Goal: Task Accomplishment & Management: Use online tool/utility

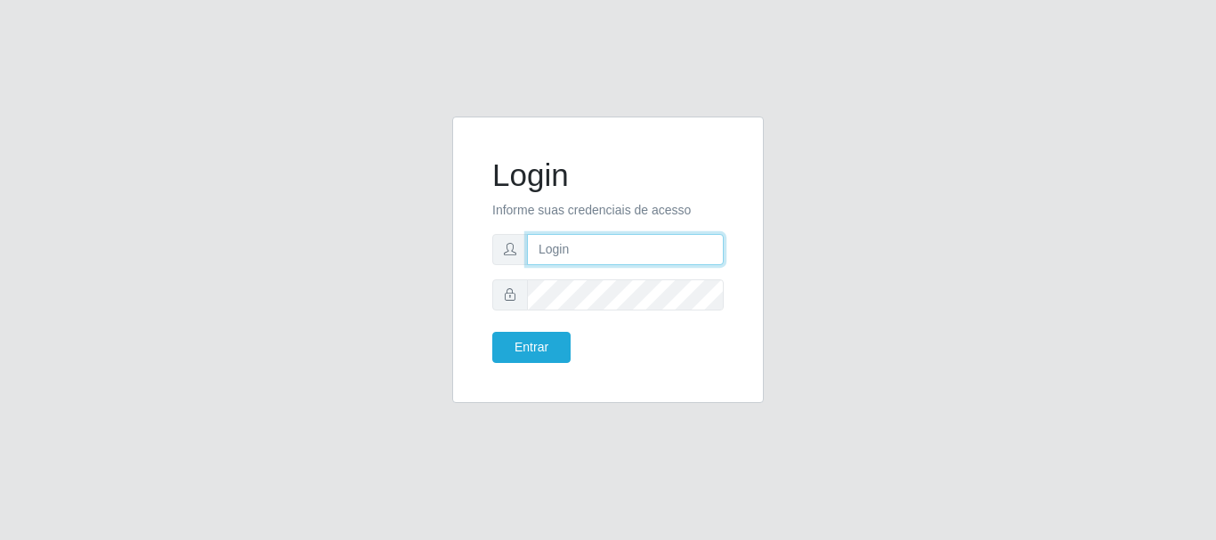
click at [537, 255] on input "text" at bounding box center [625, 249] width 197 height 31
type input "[EMAIL_ADDRESS][DOMAIN_NAME]"
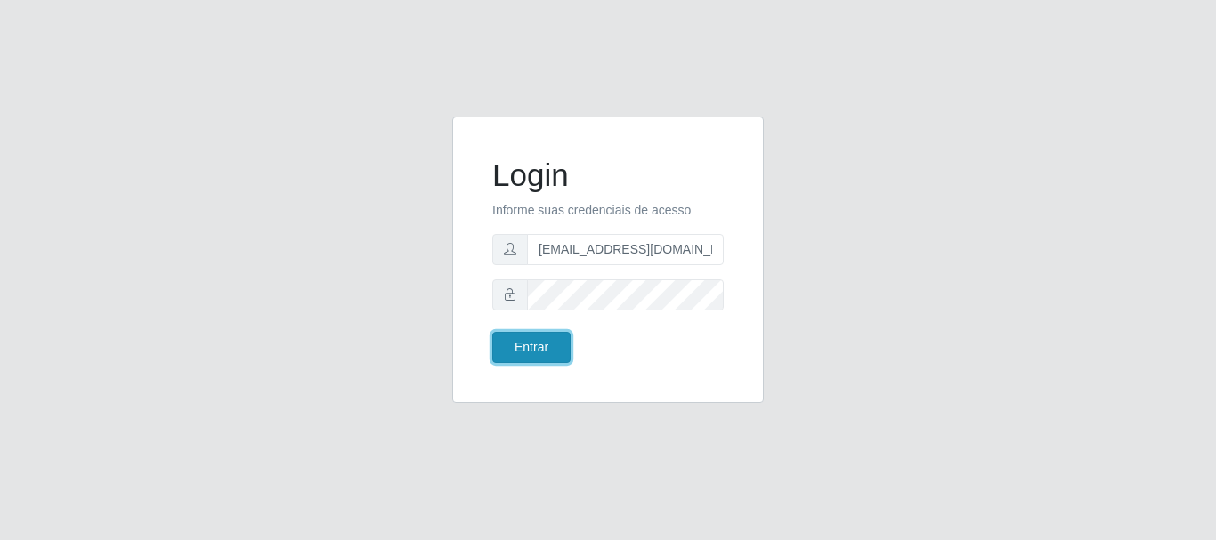
click at [519, 350] on button "Entrar" at bounding box center [531, 347] width 78 height 31
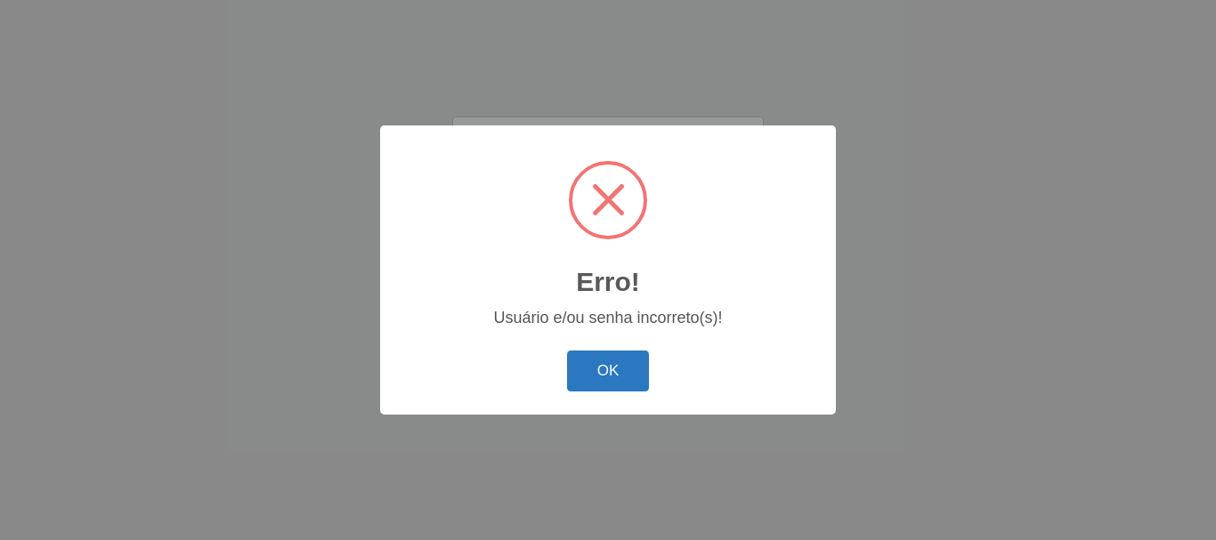
click at [574, 365] on button "OK" at bounding box center [608, 372] width 83 height 42
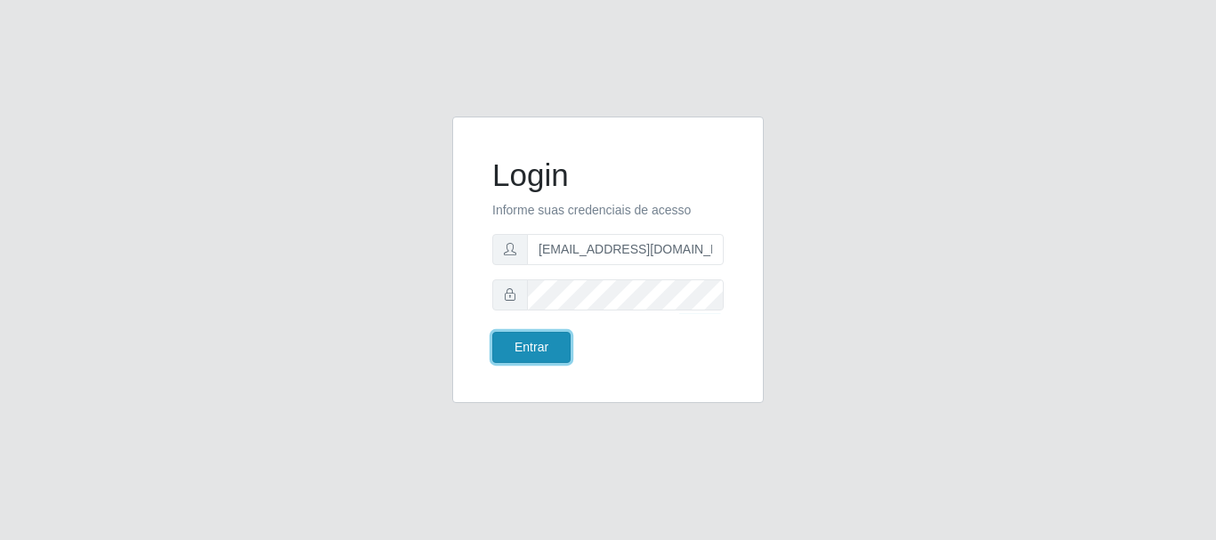
click at [526, 337] on button "Entrar" at bounding box center [531, 347] width 78 height 31
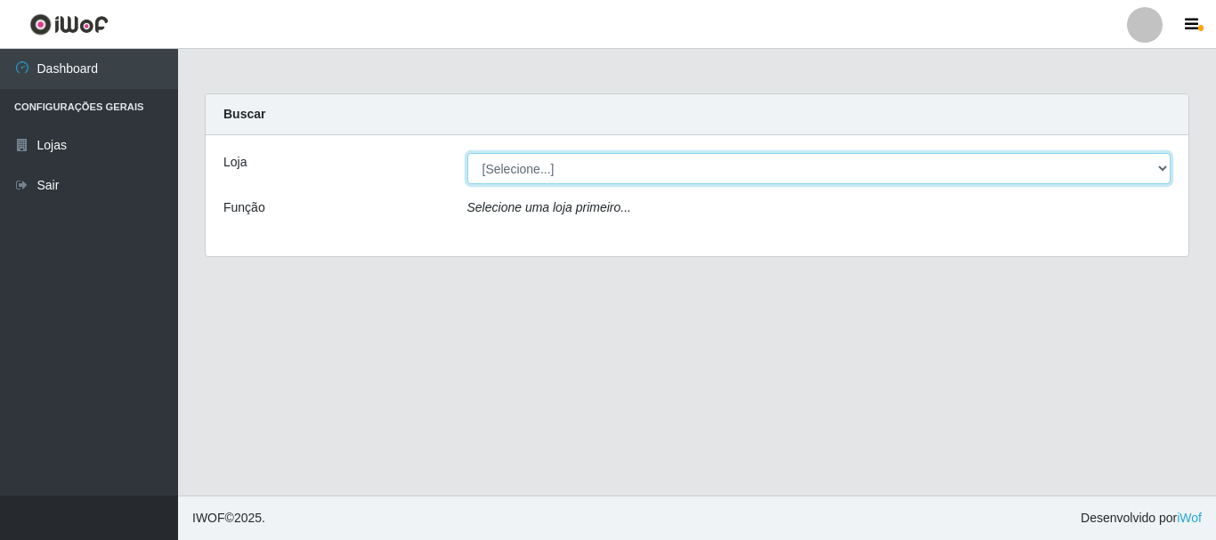
click at [1169, 164] on select "[Selecione...] SuperFácil Atacado - Rodoviária" at bounding box center [819, 168] width 704 height 31
select select "400"
click at [467, 153] on select "[Selecione...] SuperFácil Atacado - Rodoviária" at bounding box center [819, 168] width 704 height 31
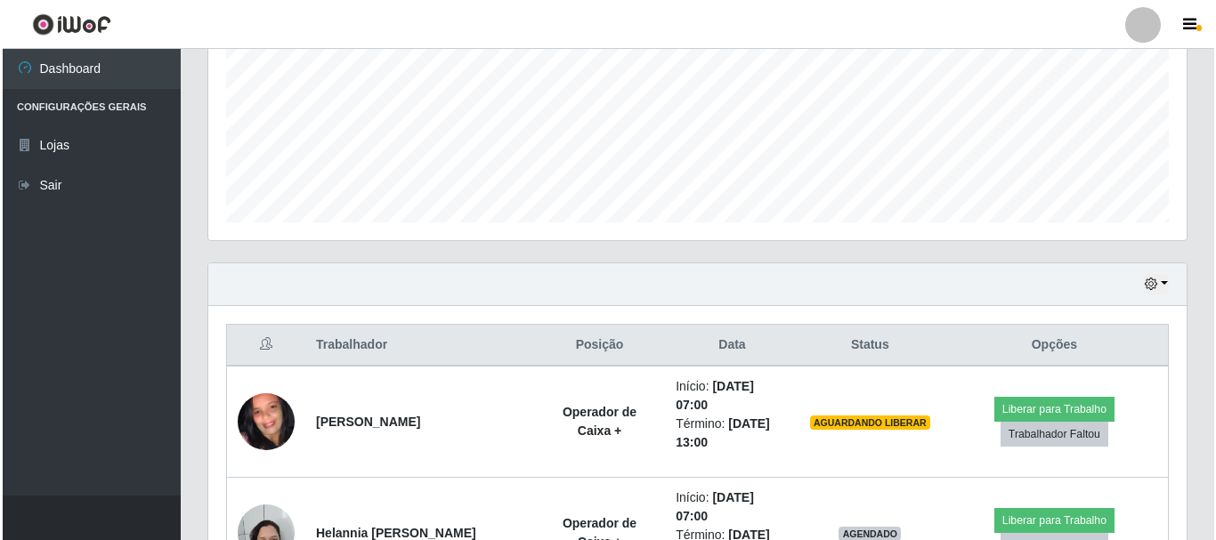
scroll to position [445, 0]
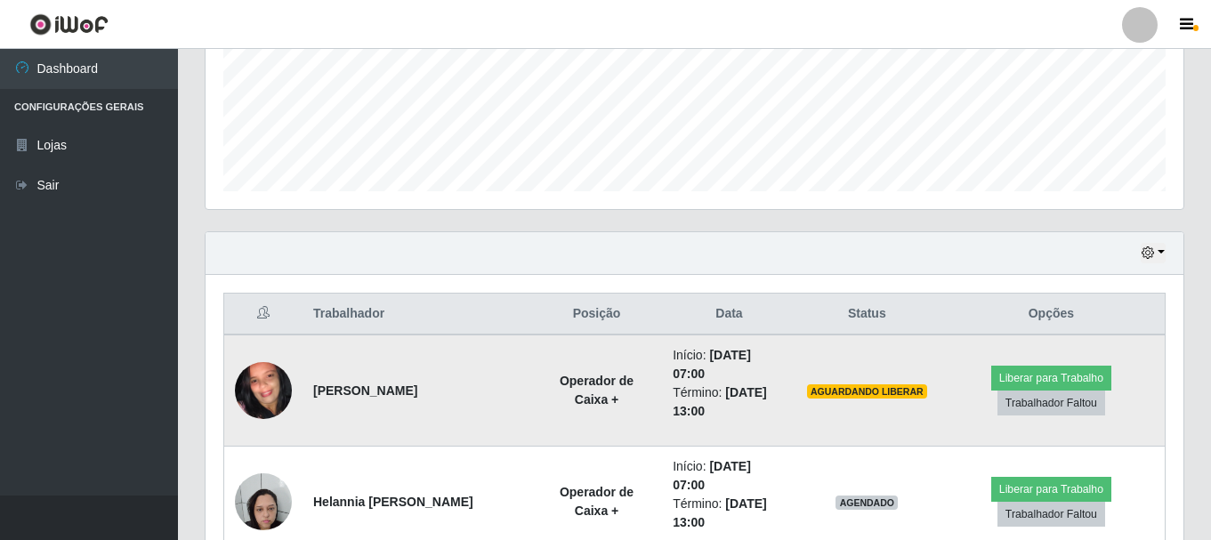
click at [263, 395] on img at bounding box center [263, 390] width 57 height 126
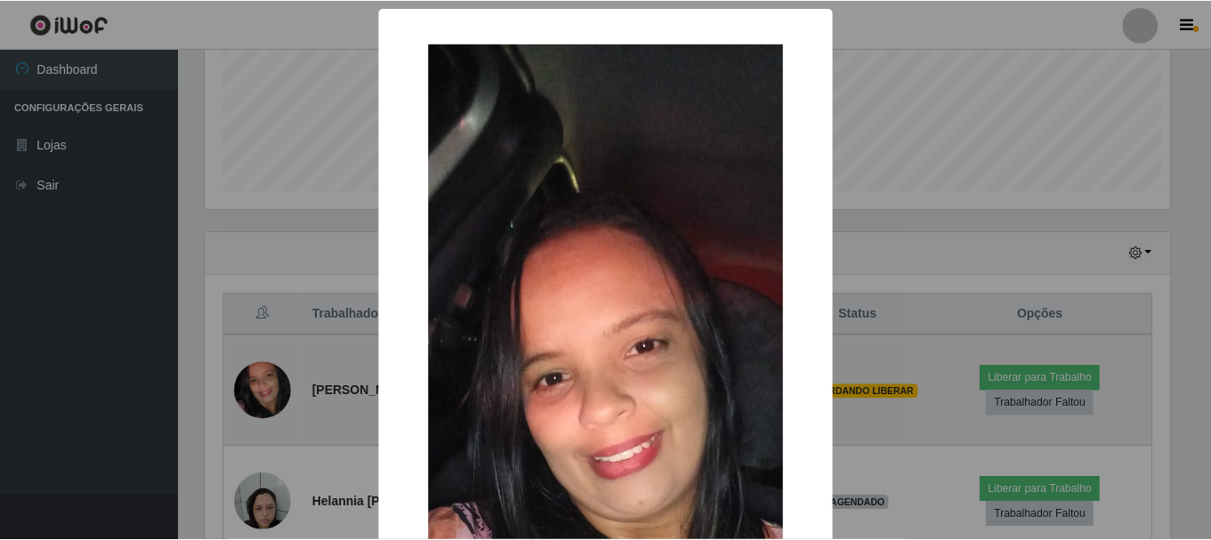
scroll to position [369, 969]
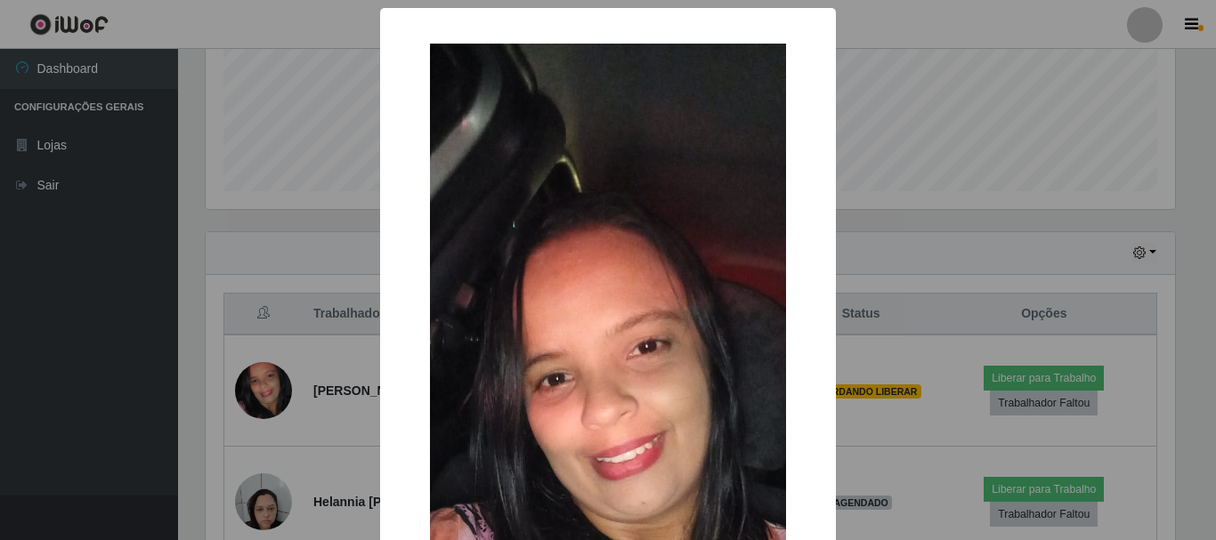
click at [71, 374] on div "× OK Cancel" at bounding box center [608, 270] width 1216 height 540
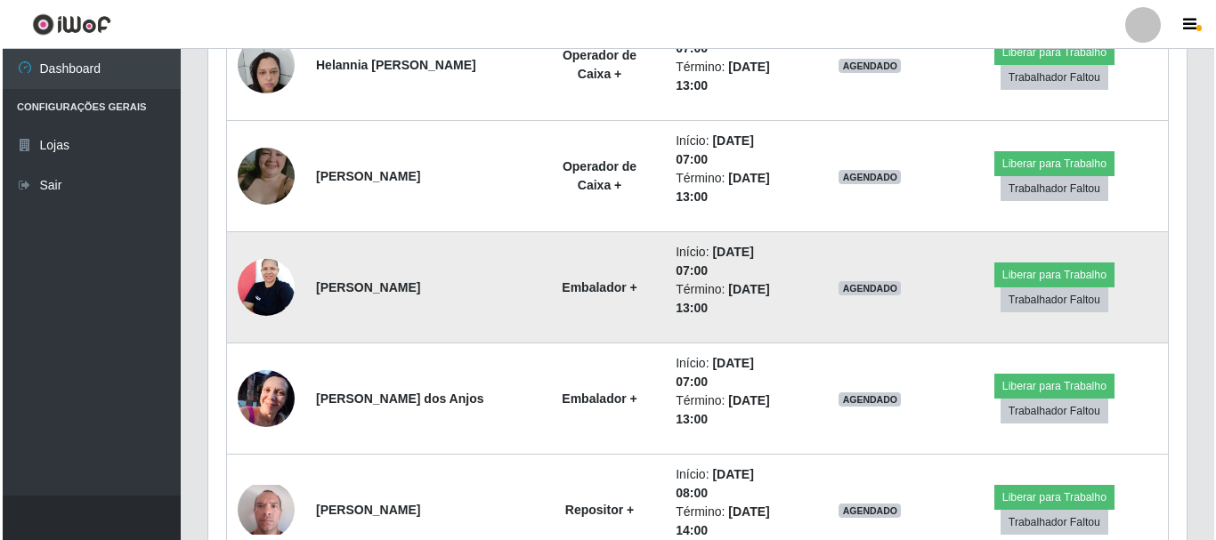
scroll to position [890, 0]
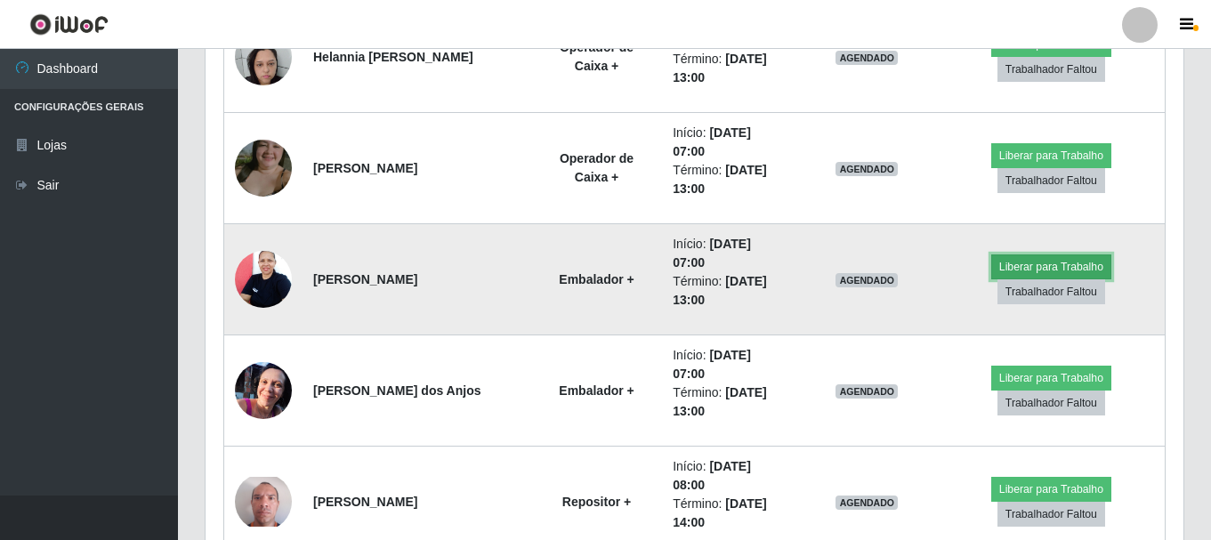
click at [1020, 257] on button "Liberar para Trabalho" at bounding box center [1051, 267] width 120 height 25
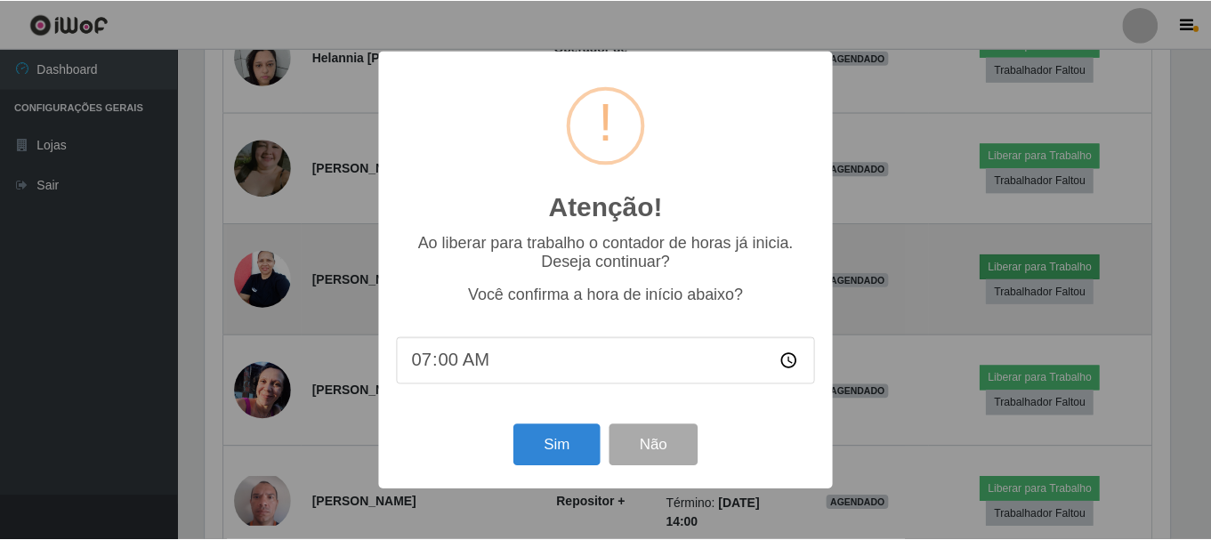
scroll to position [369, 969]
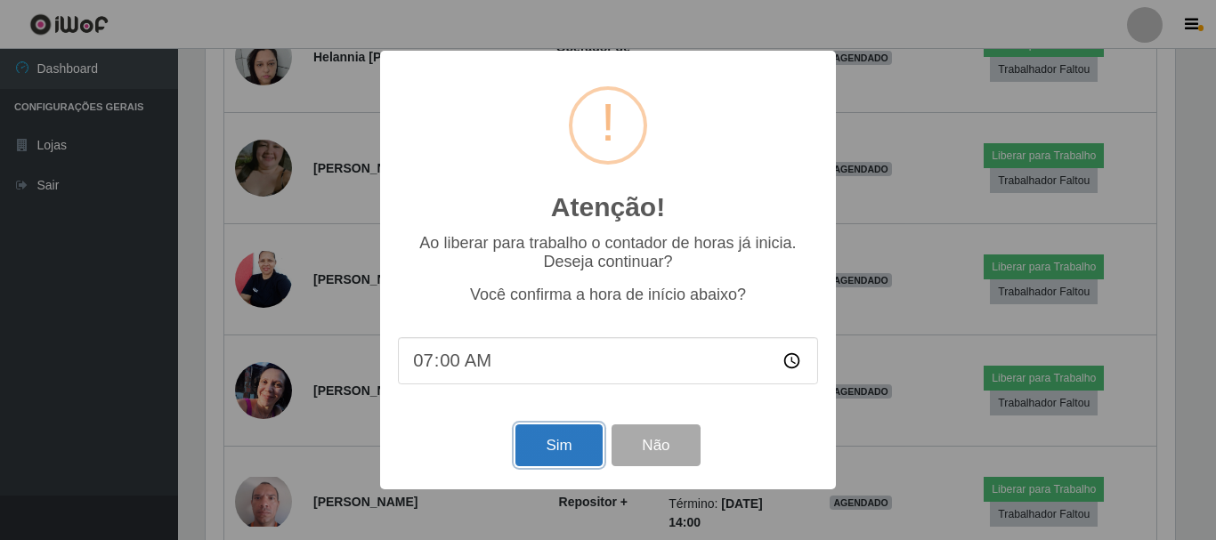
click at [531, 445] on button "Sim" at bounding box center [558, 445] width 86 height 42
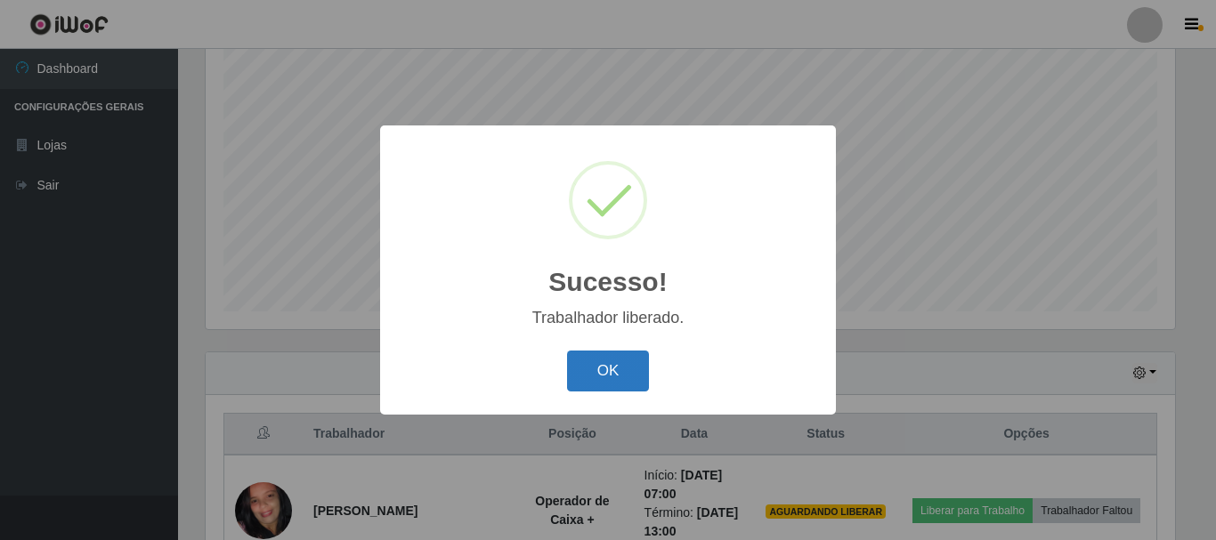
click at [591, 374] on button "OK" at bounding box center [608, 372] width 83 height 42
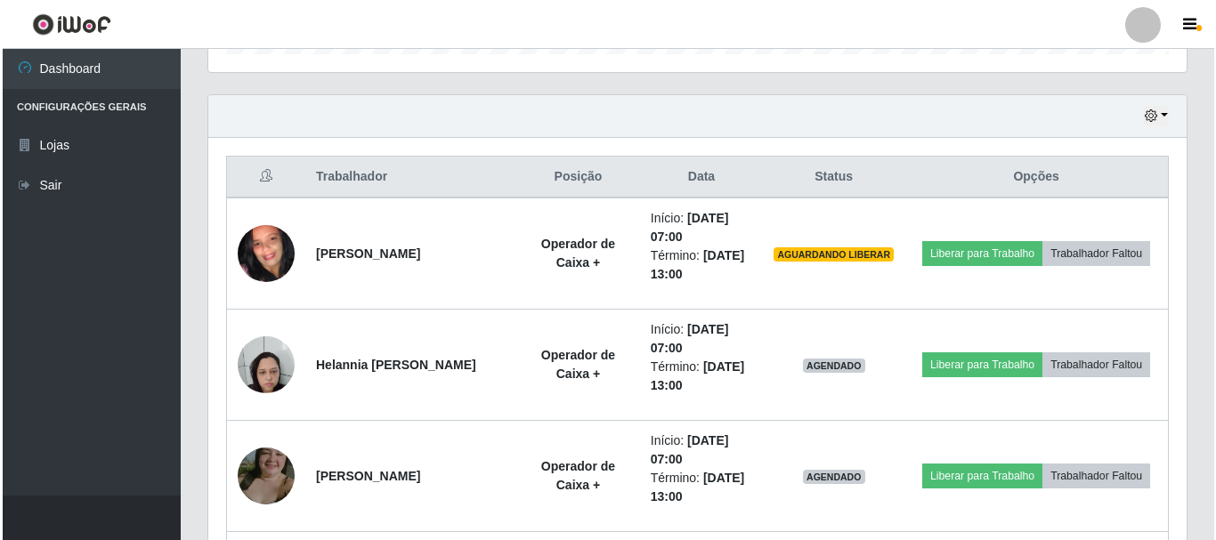
scroll to position [592, 0]
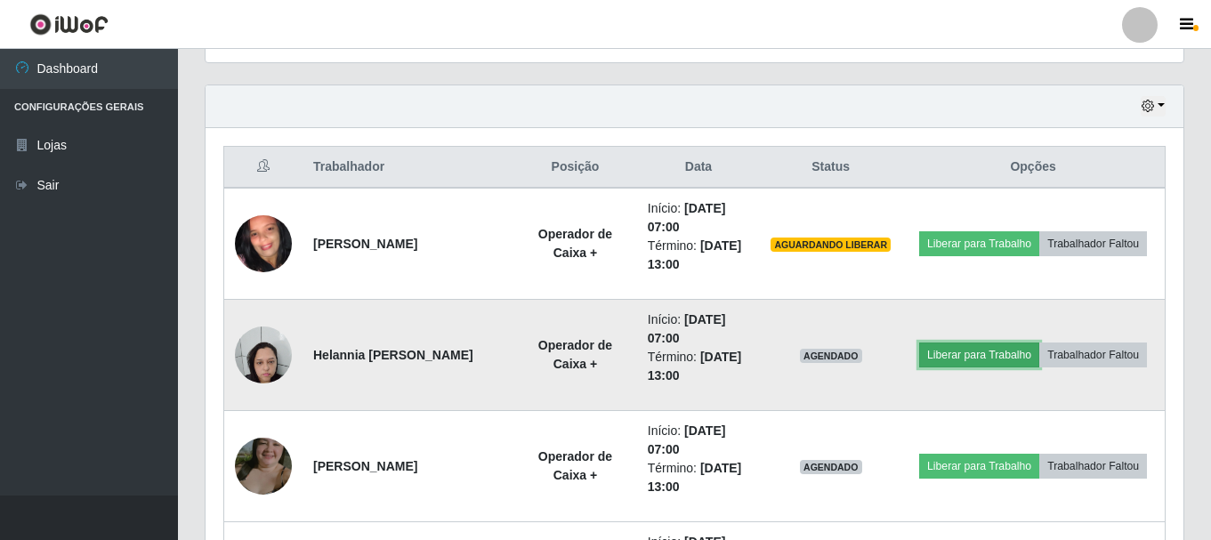
click at [952, 355] on button "Liberar para Trabalho" at bounding box center [979, 355] width 120 height 25
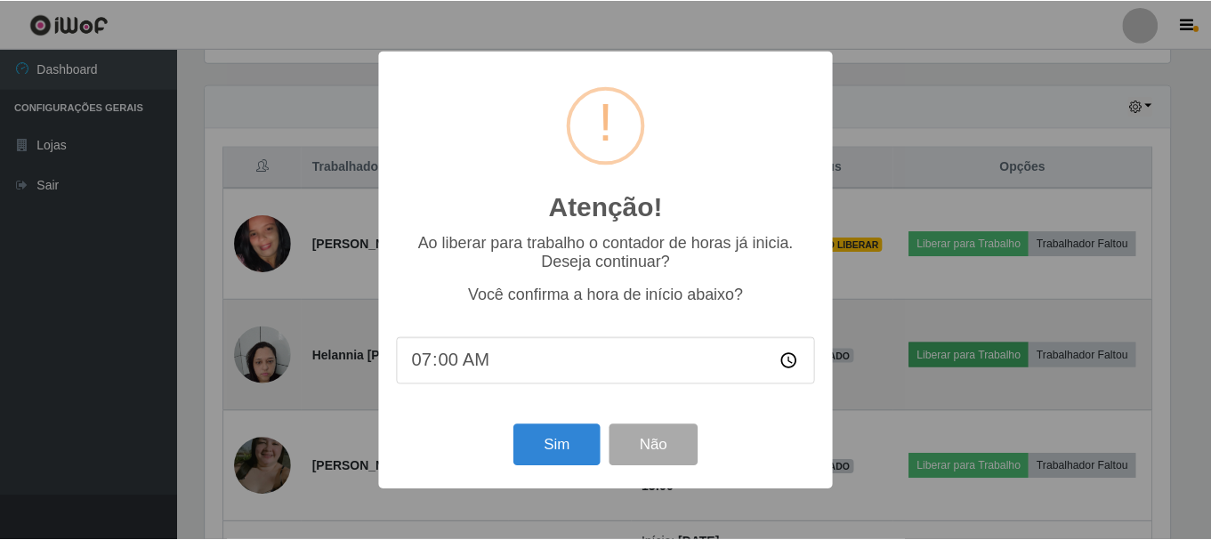
scroll to position [369, 969]
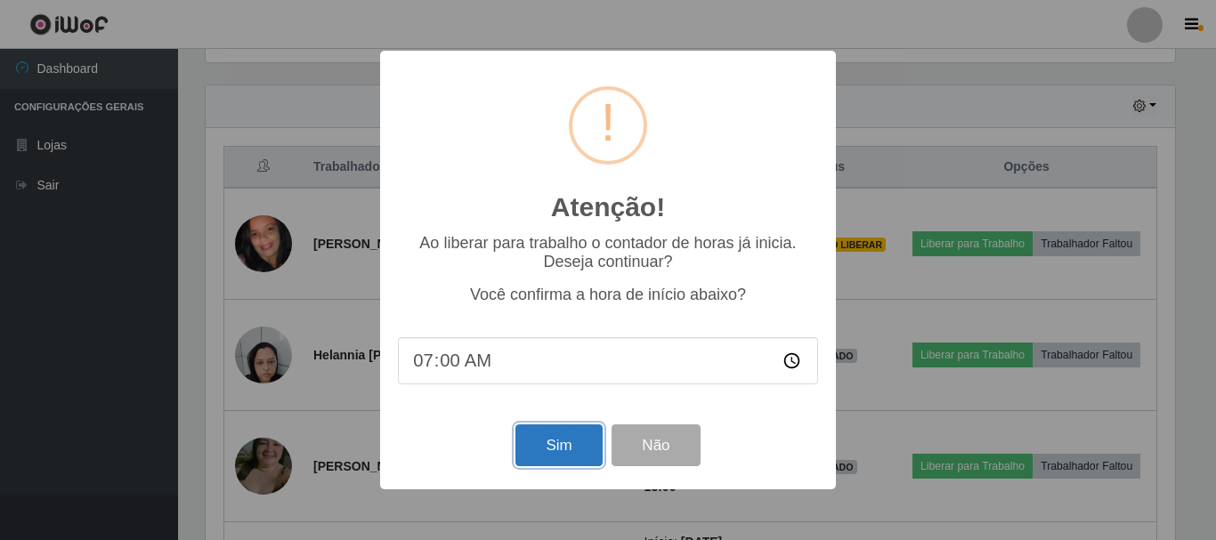
click at [557, 441] on button "Sim" at bounding box center [558, 445] width 86 height 42
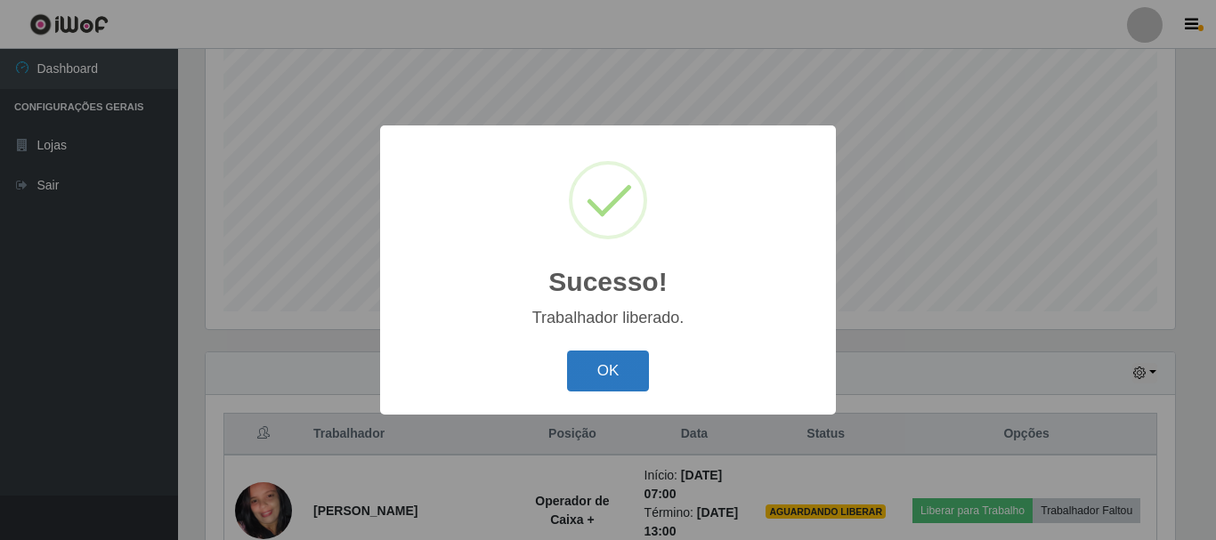
click at [578, 367] on button "OK" at bounding box center [608, 372] width 83 height 42
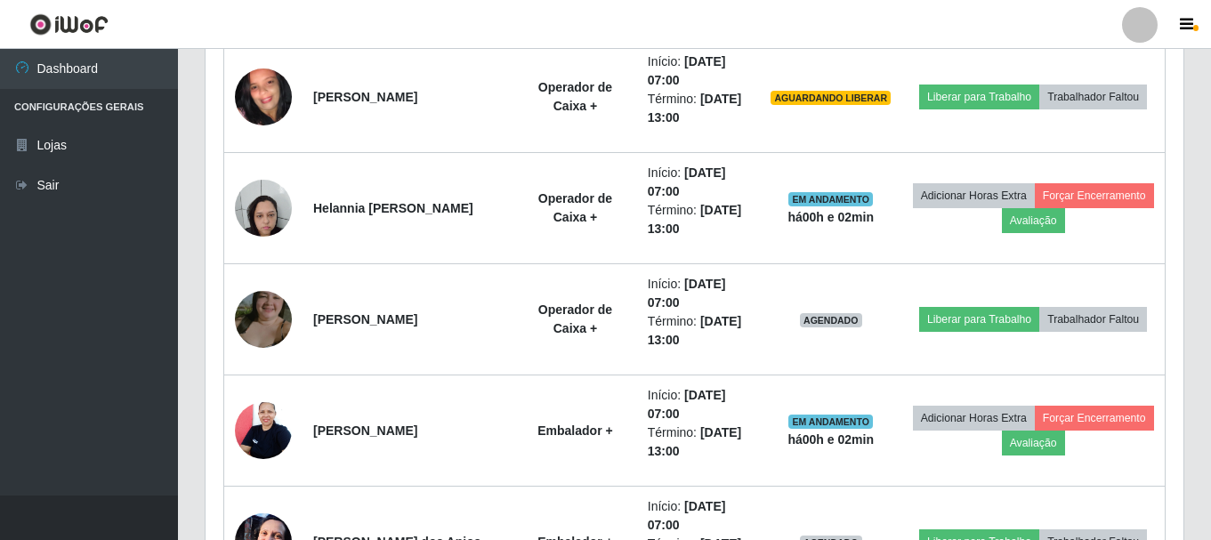
scroll to position [770, 0]
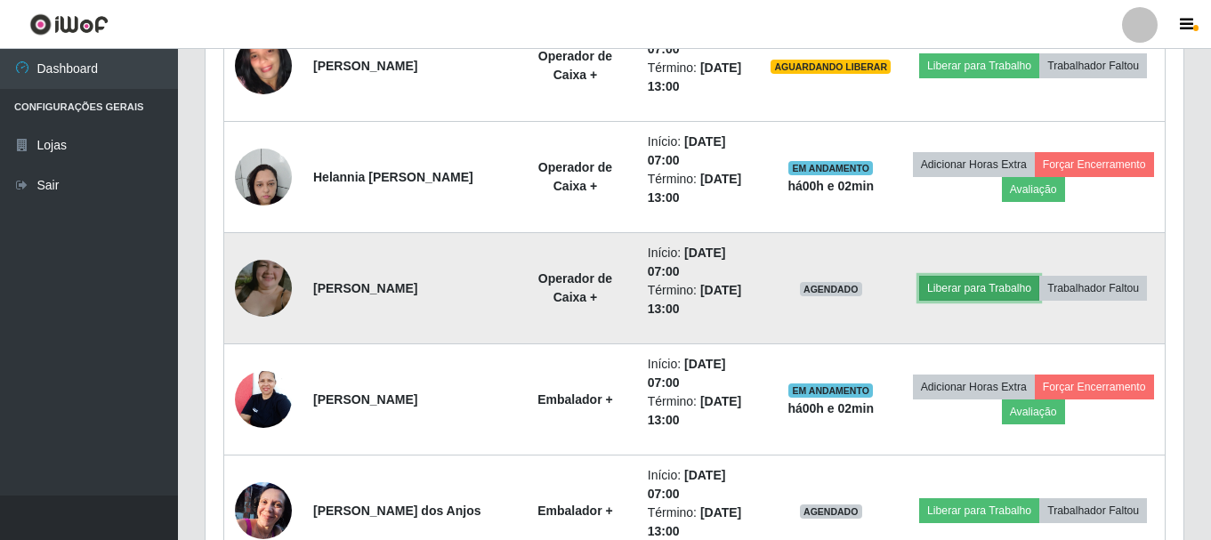
click at [953, 289] on button "Liberar para Trabalho" at bounding box center [979, 288] width 120 height 25
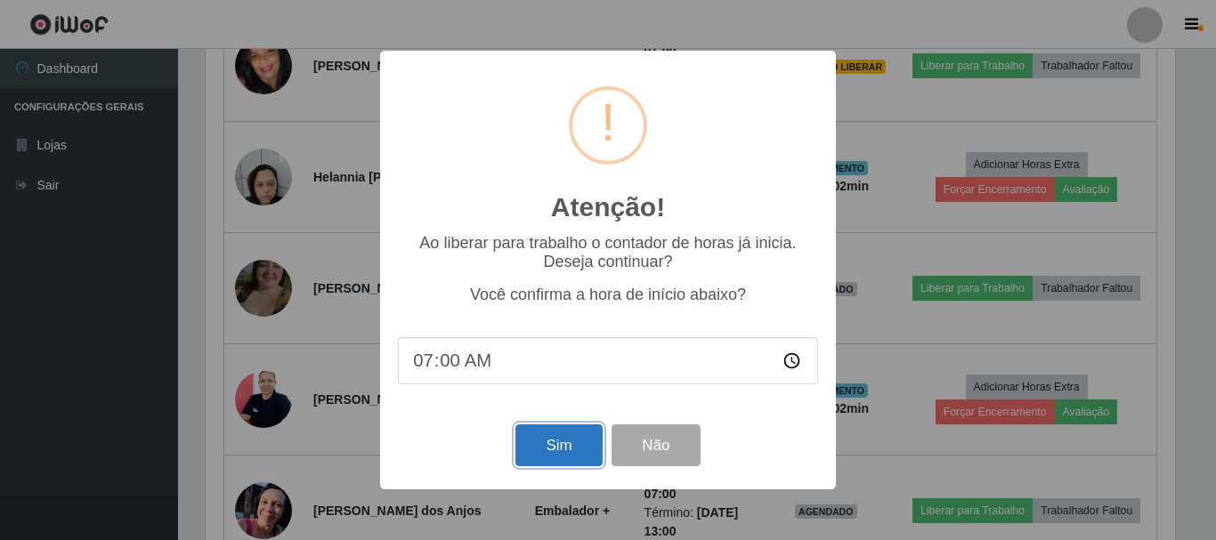
click at [548, 457] on button "Sim" at bounding box center [558, 445] width 86 height 42
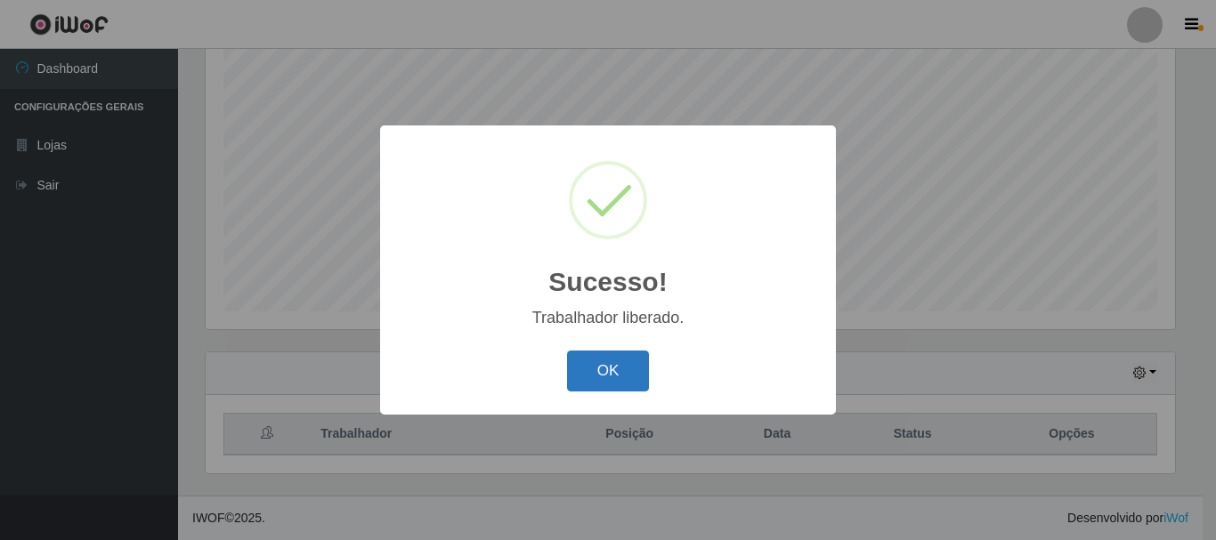
click at [615, 376] on button "OK" at bounding box center [608, 372] width 83 height 42
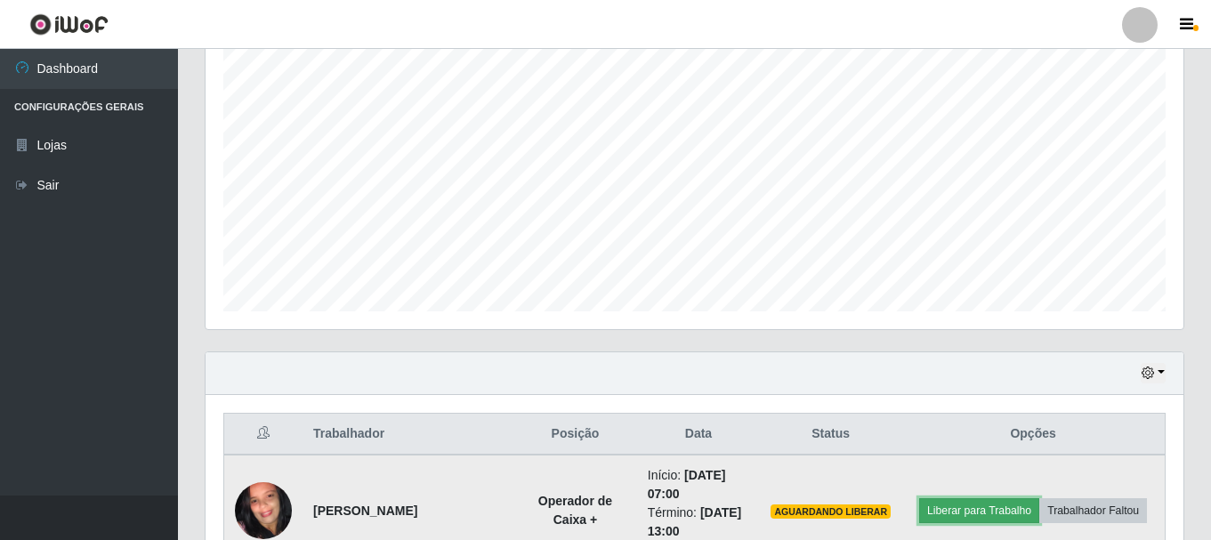
click at [969, 508] on button "Liberar para Trabalho" at bounding box center [979, 510] width 120 height 25
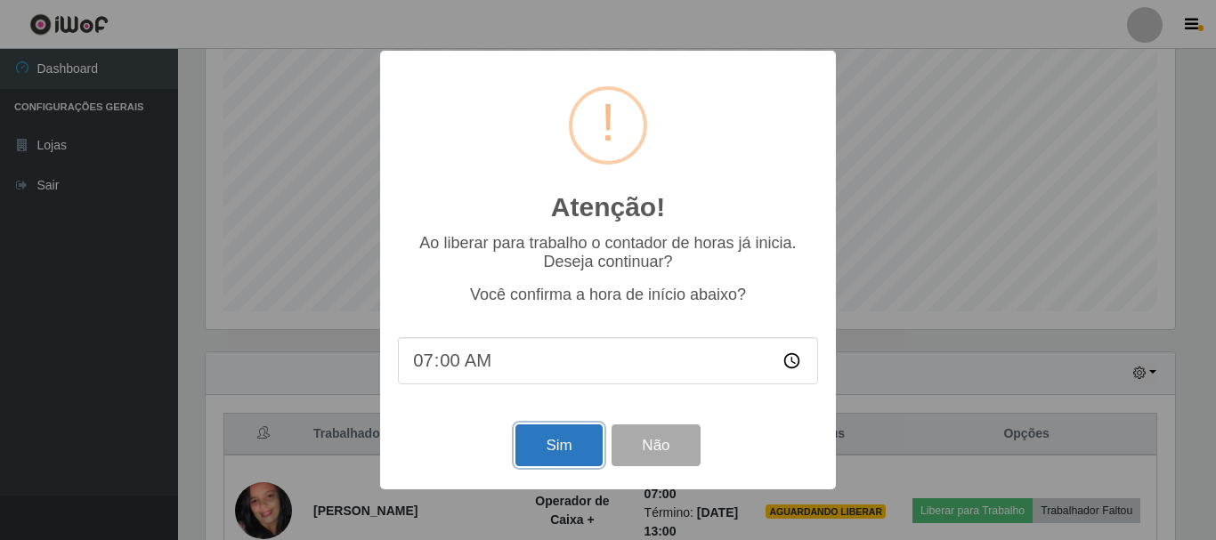
click at [535, 457] on button "Sim" at bounding box center [558, 445] width 86 height 42
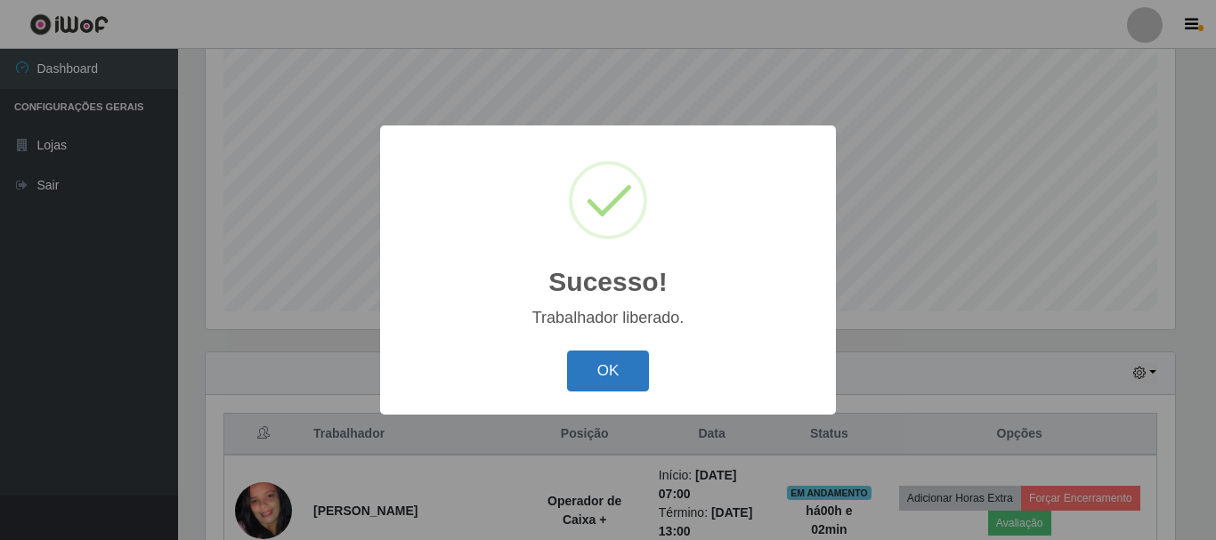
click at [586, 371] on button "OK" at bounding box center [608, 372] width 83 height 42
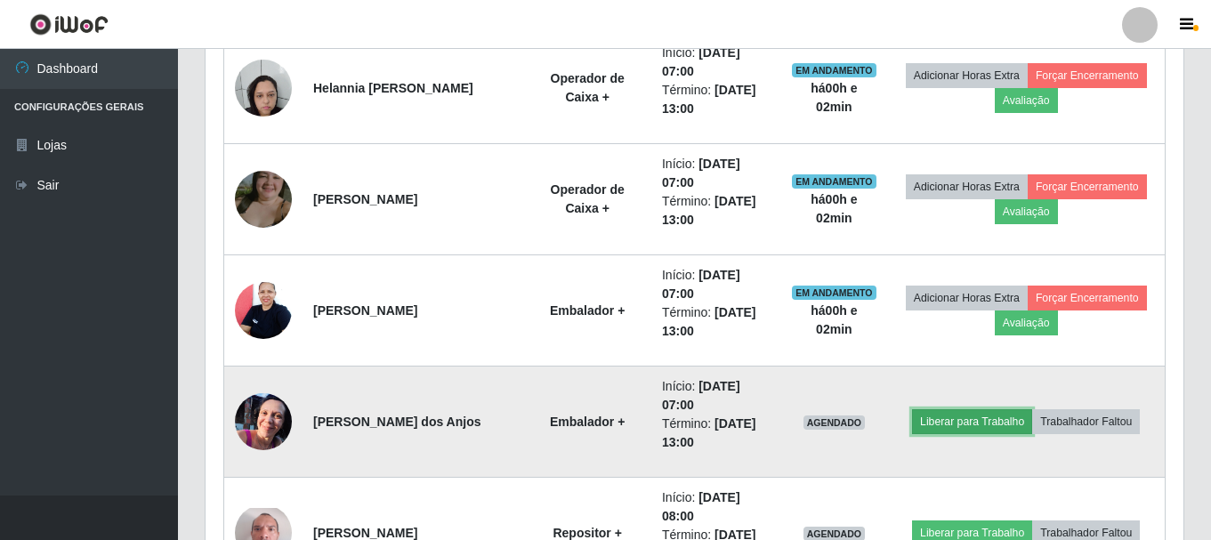
click at [944, 420] on button "Liberar para Trabalho" at bounding box center [972, 421] width 120 height 25
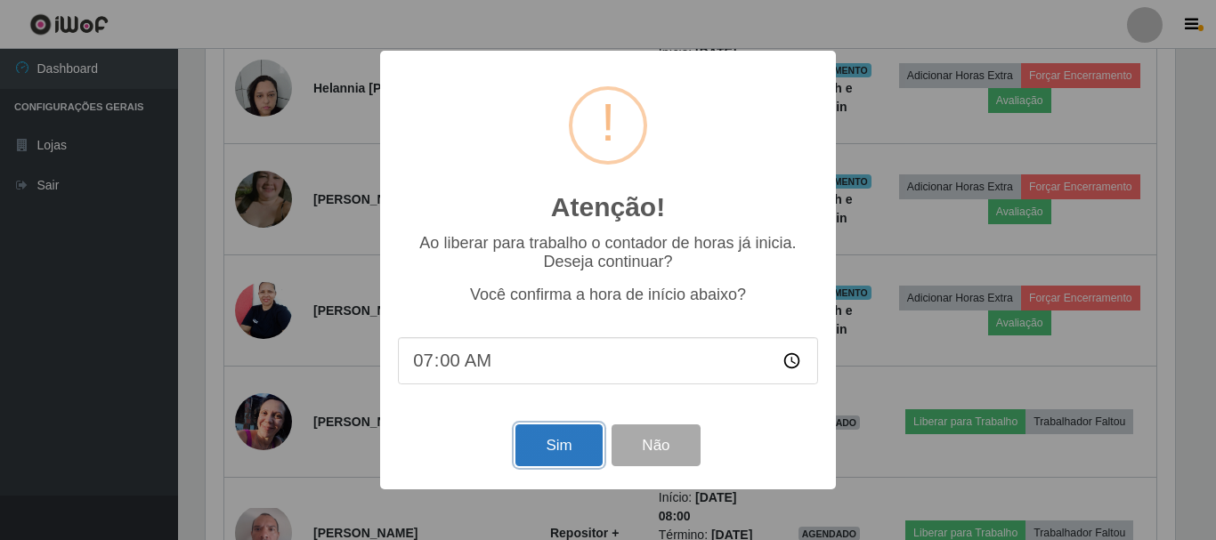
click at [559, 445] on button "Sim" at bounding box center [558, 445] width 86 height 42
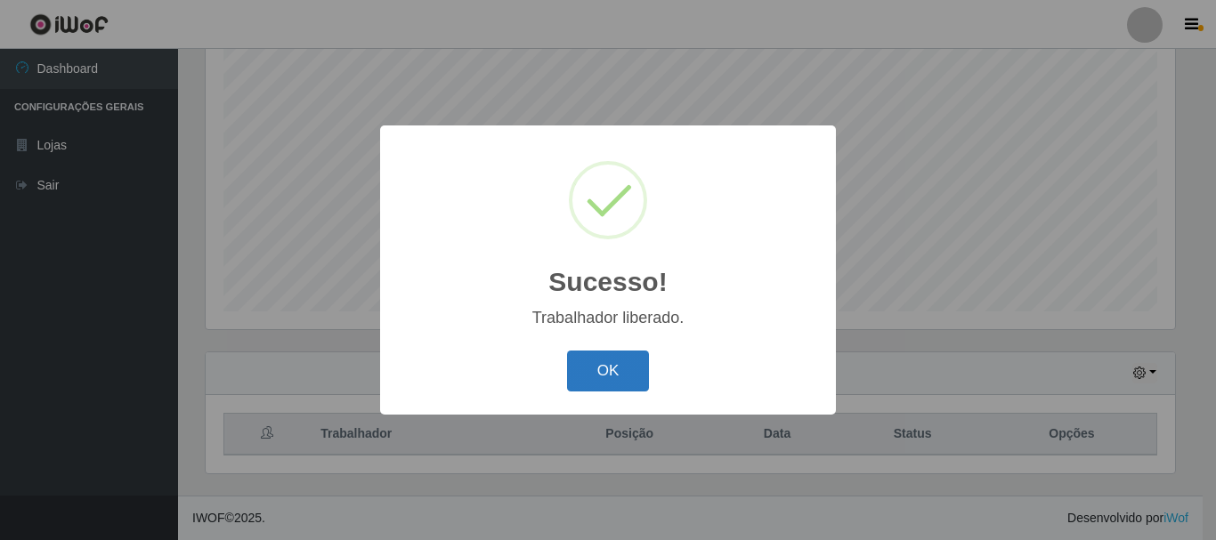
click at [582, 377] on button "OK" at bounding box center [608, 372] width 83 height 42
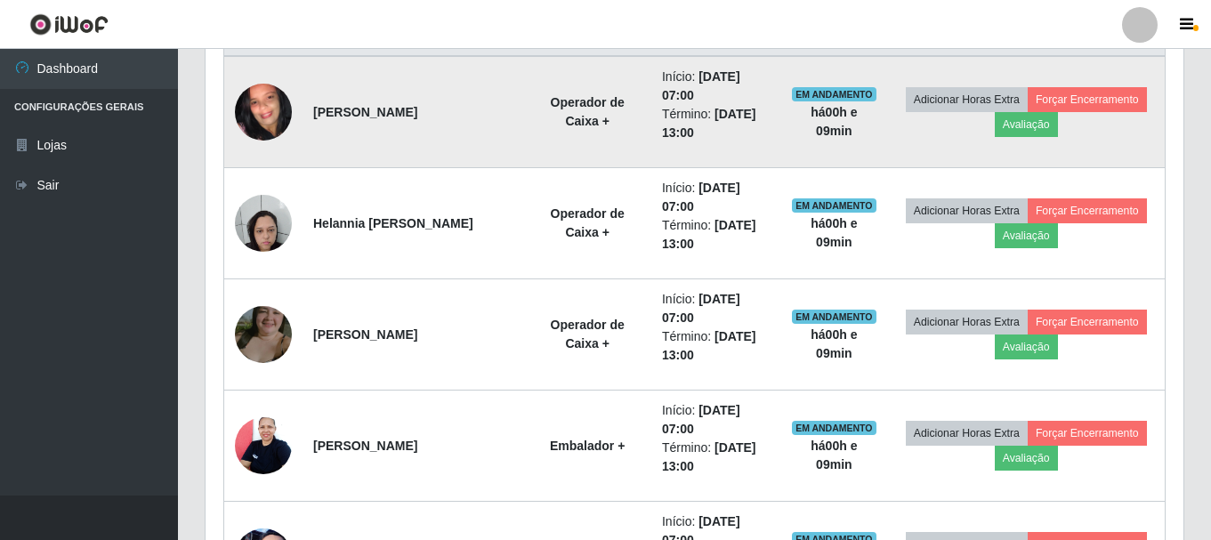
scroll to position [770, 0]
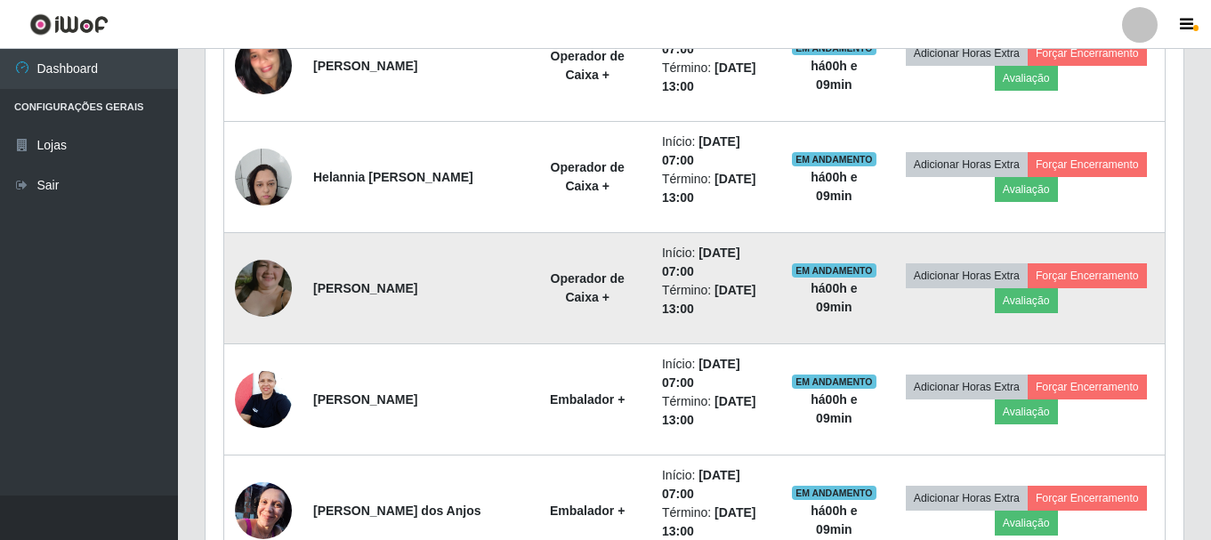
click at [251, 286] on img at bounding box center [263, 288] width 57 height 101
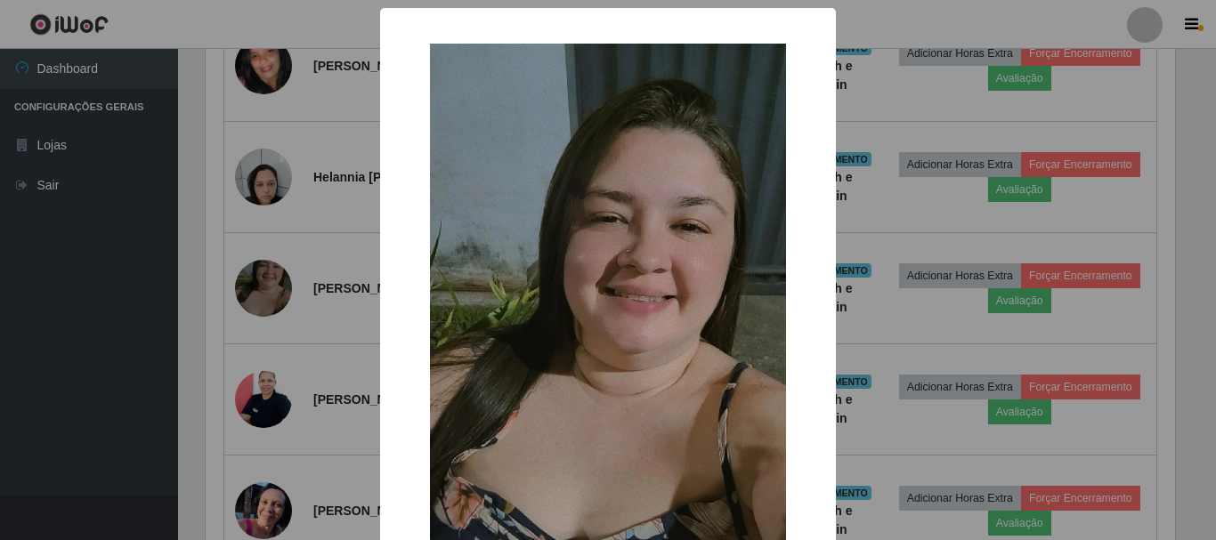
click at [685, 235] on img at bounding box center [608, 360] width 356 height 633
click at [53, 303] on div "× OK Cancel" at bounding box center [608, 270] width 1216 height 540
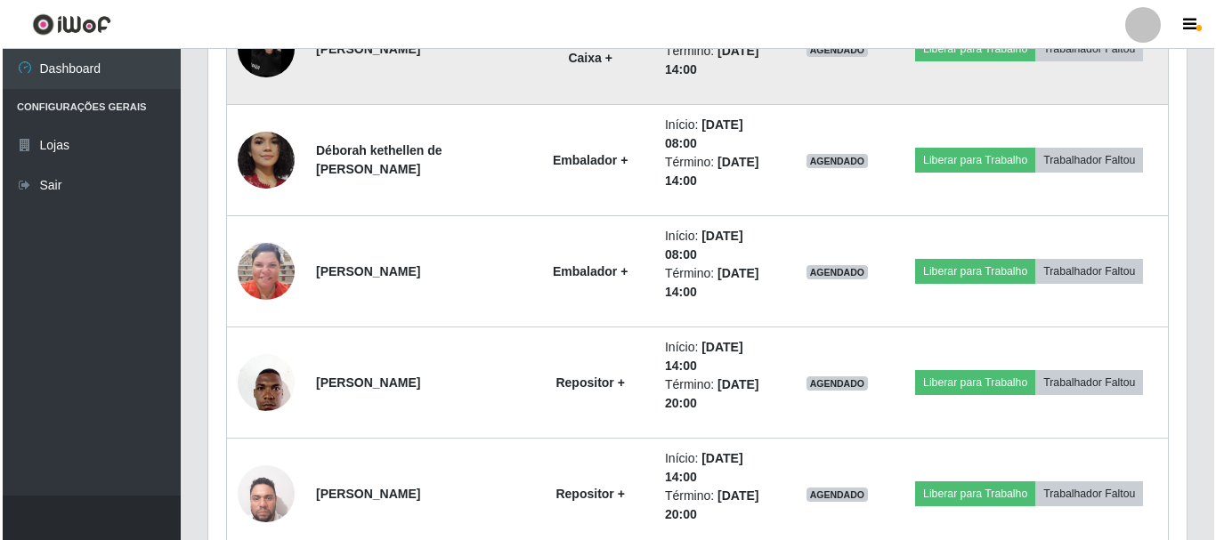
scroll to position [1571, 0]
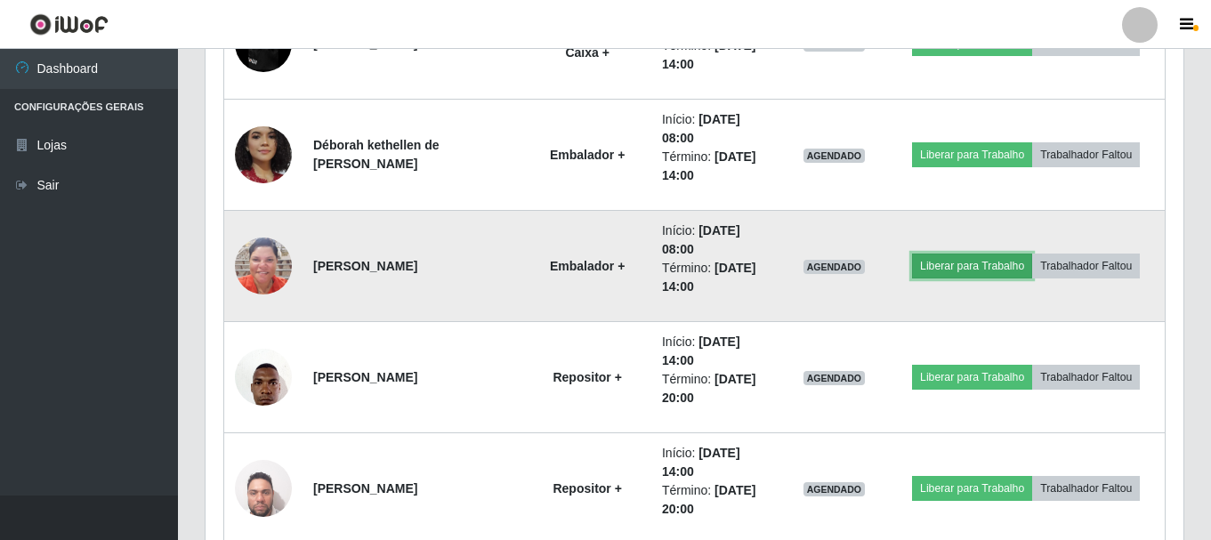
click at [958, 260] on button "Liberar para Trabalho" at bounding box center [972, 266] width 120 height 25
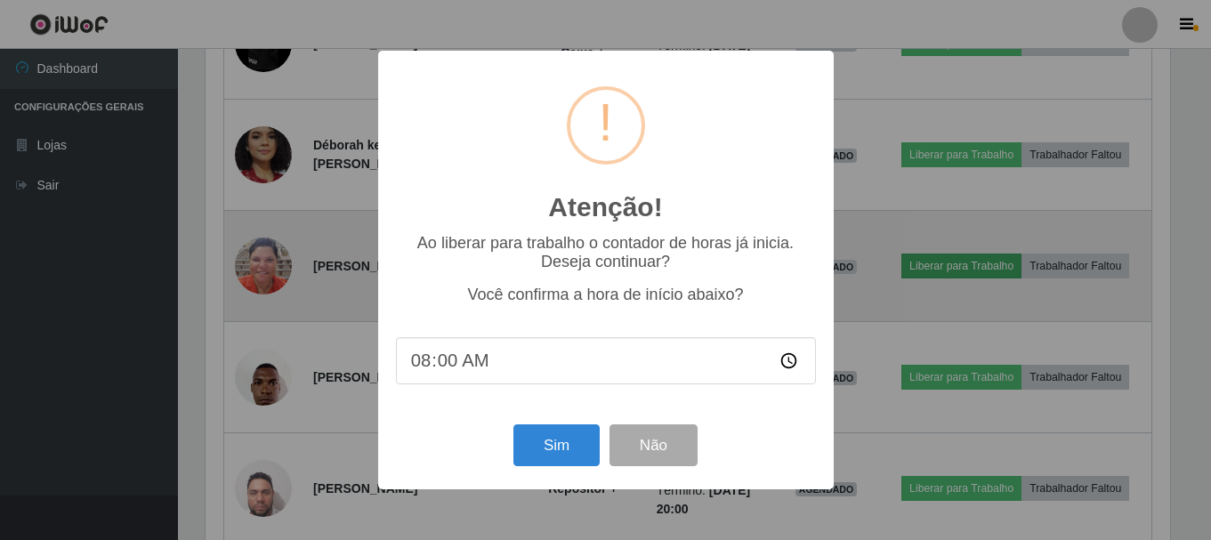
scroll to position [369, 969]
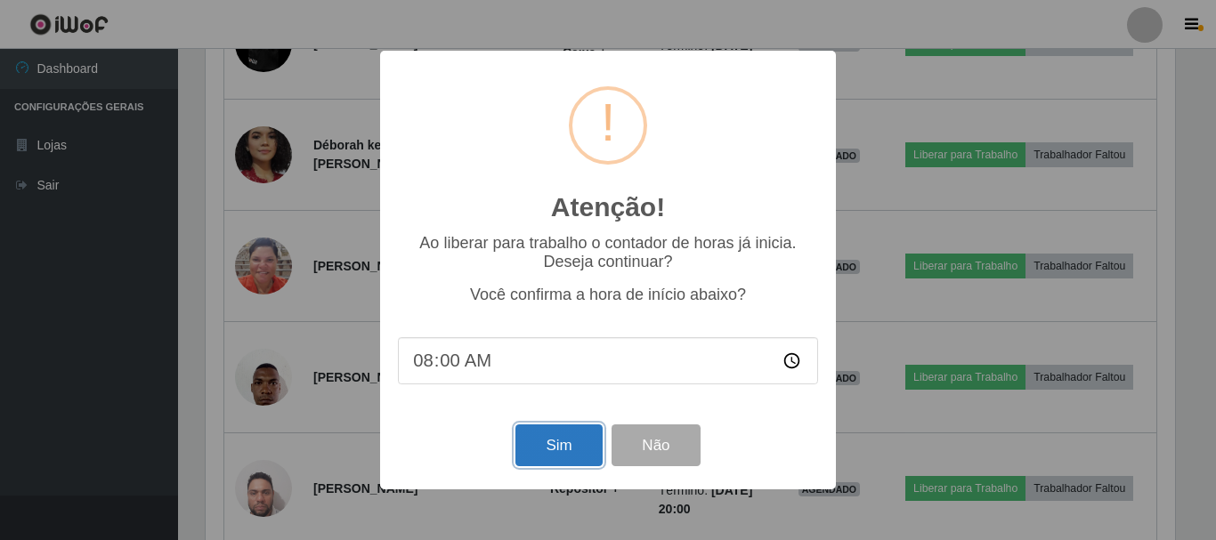
click at [558, 435] on button "Sim" at bounding box center [558, 445] width 86 height 42
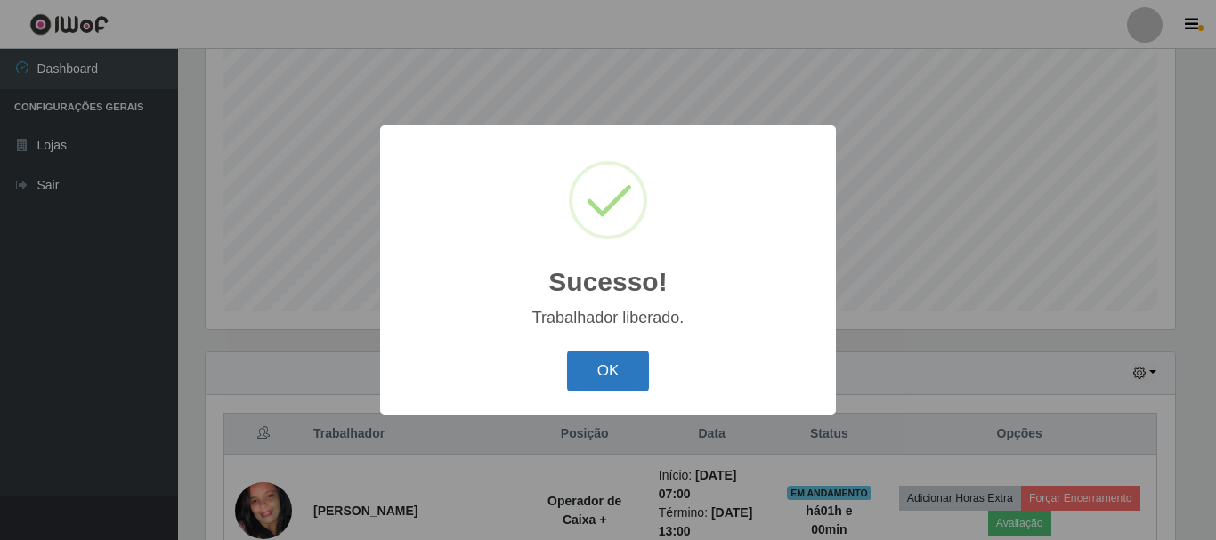
click at [591, 369] on button "OK" at bounding box center [608, 372] width 83 height 42
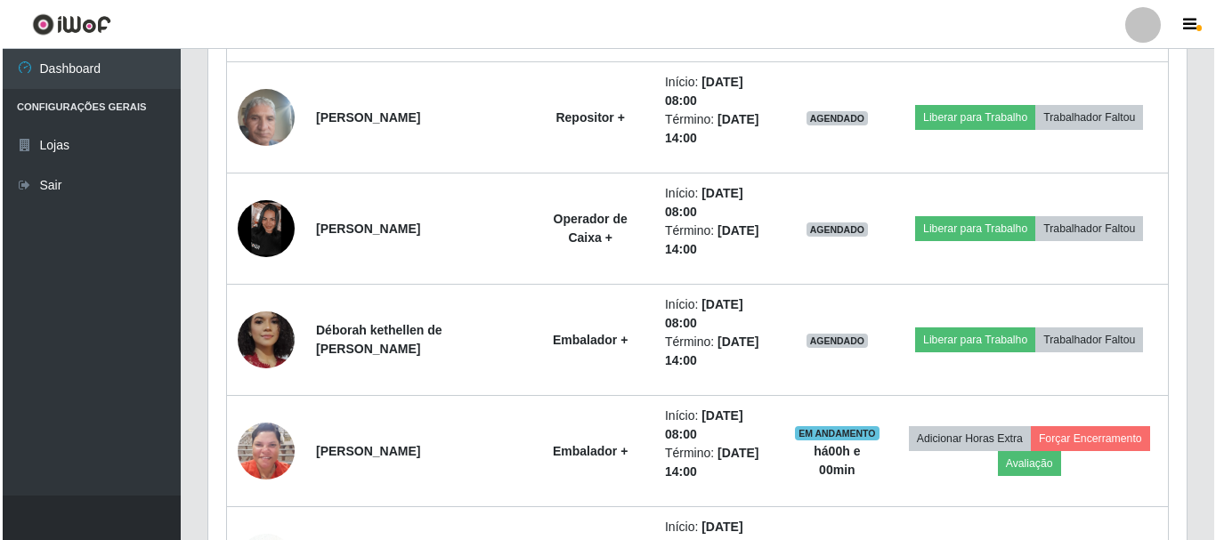
scroll to position [1393, 0]
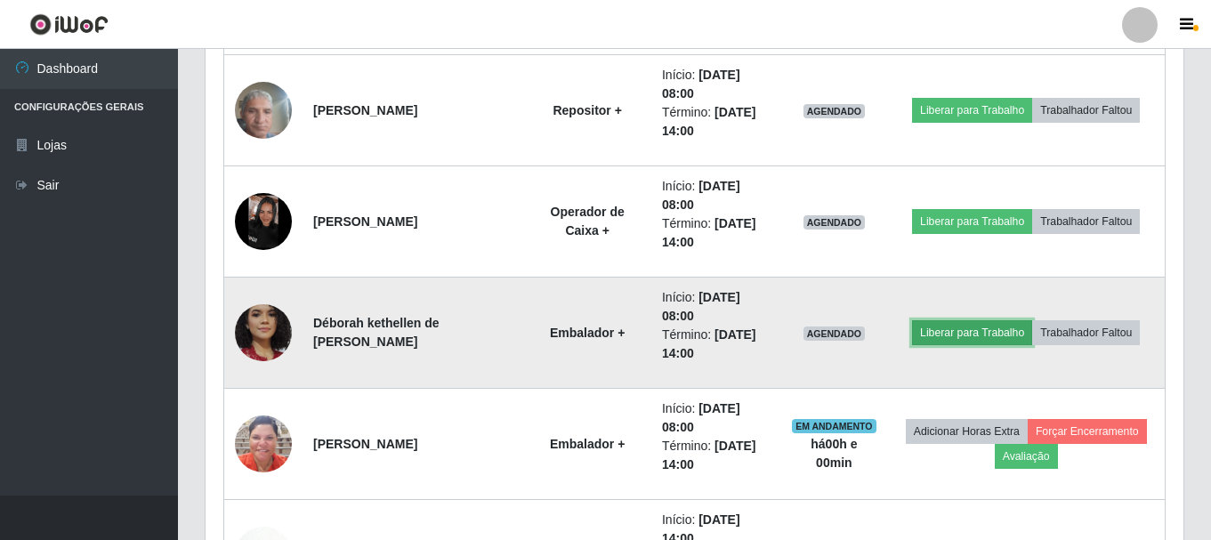
click at [982, 332] on button "Liberar para Trabalho" at bounding box center [972, 332] width 120 height 25
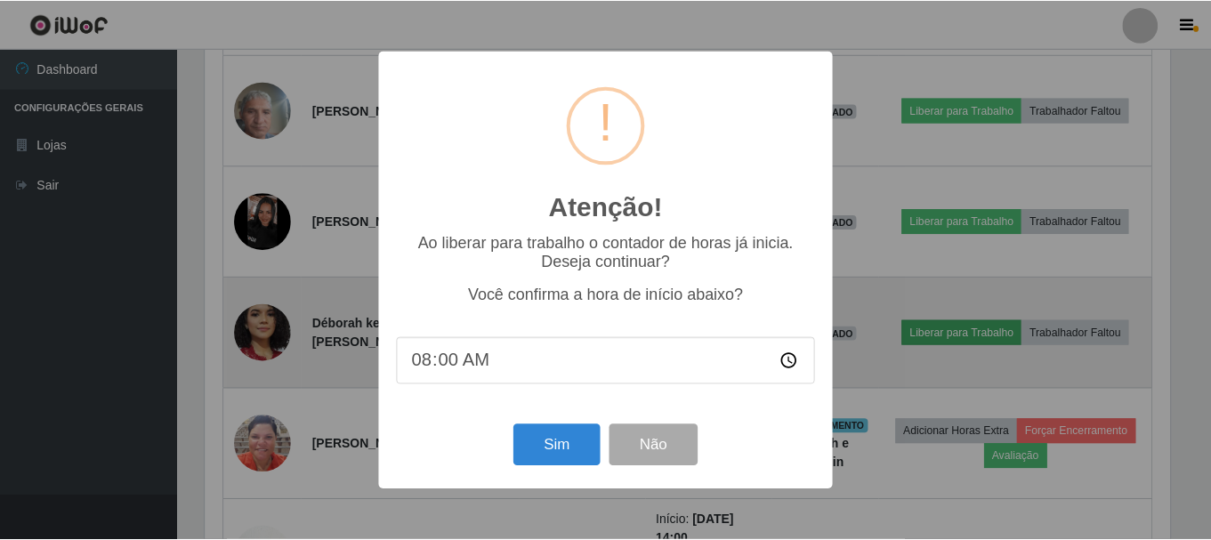
scroll to position [369, 969]
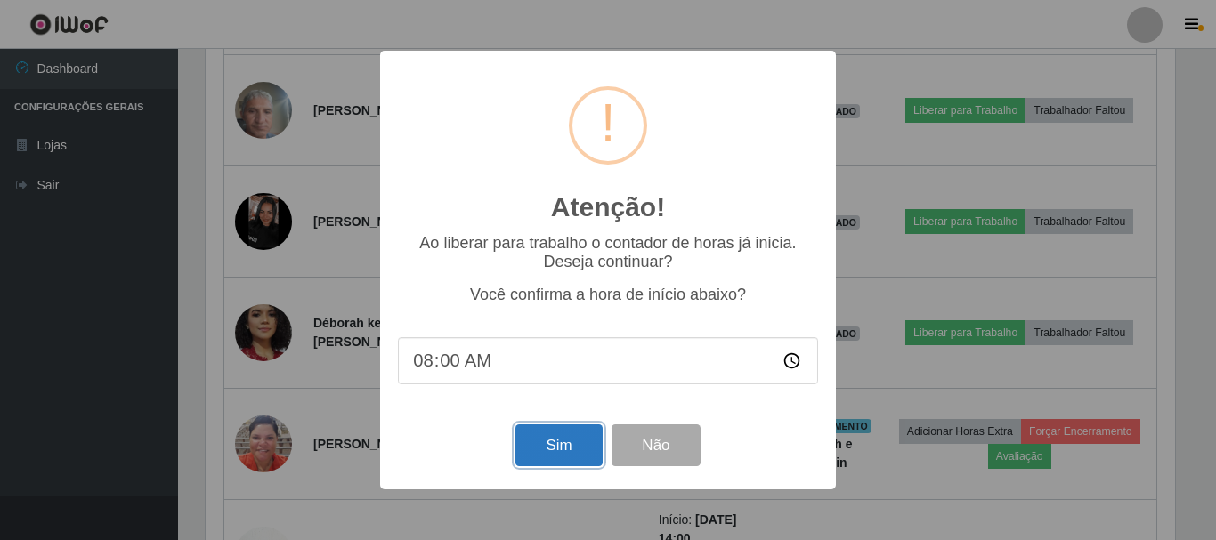
click at [576, 459] on button "Sim" at bounding box center [558, 445] width 86 height 42
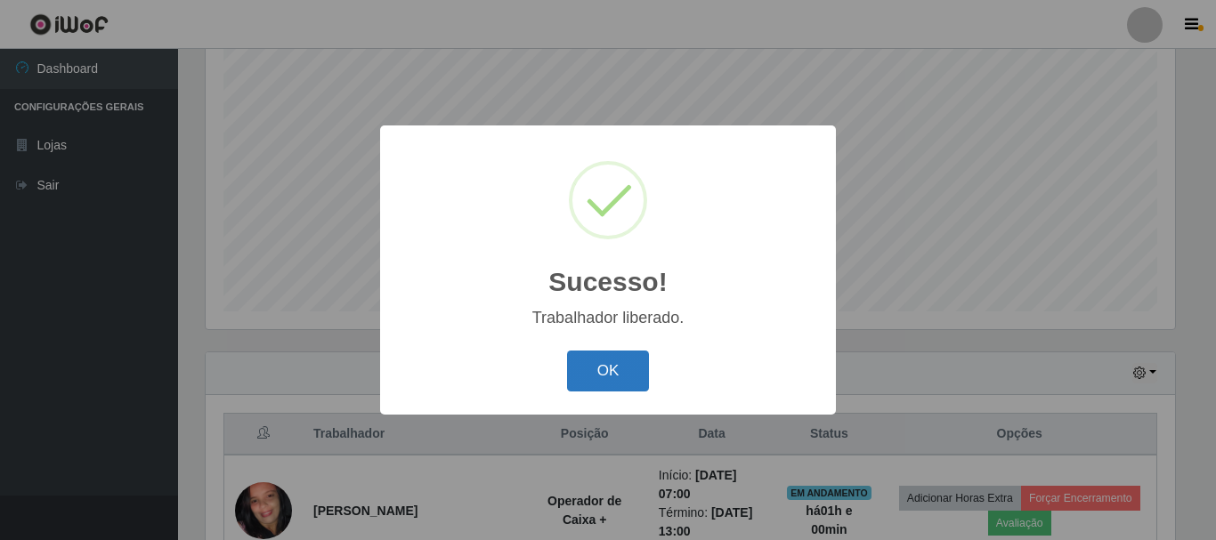
click at [577, 353] on button "OK" at bounding box center [608, 372] width 83 height 42
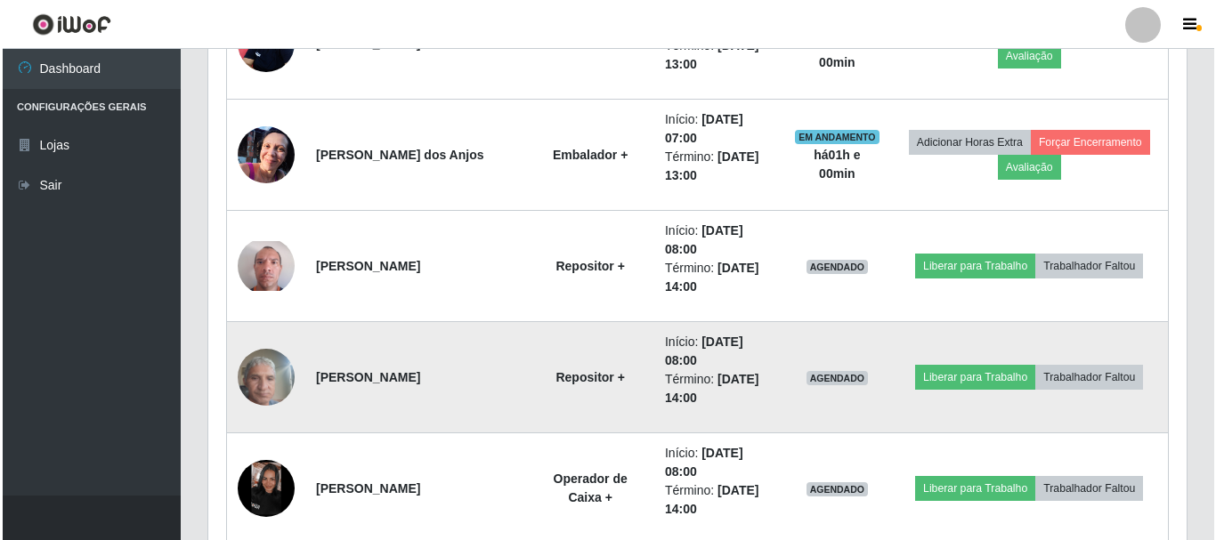
scroll to position [1215, 0]
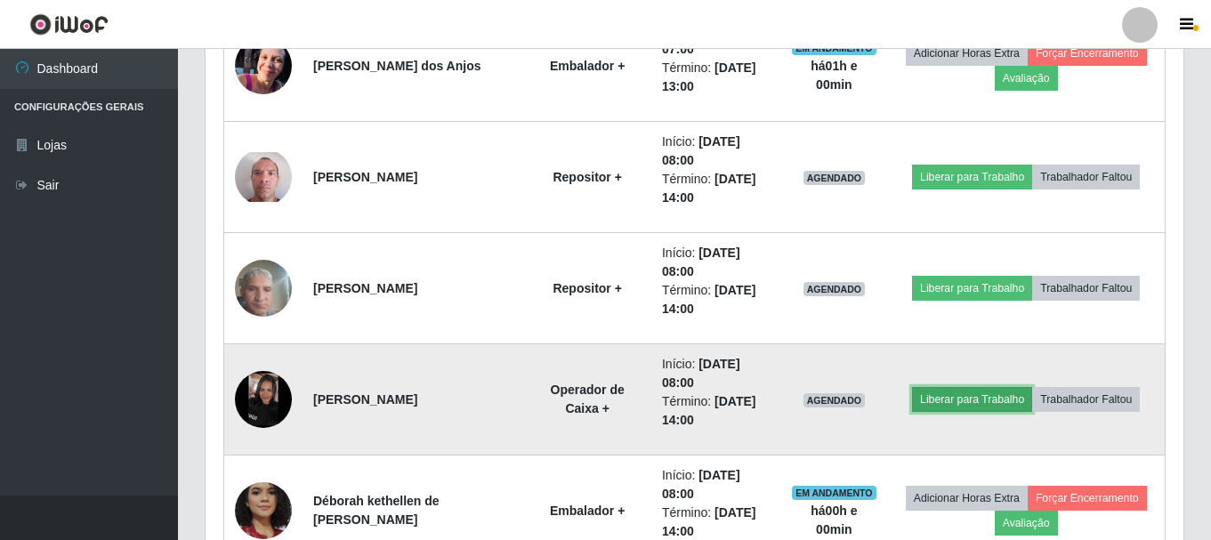
click at [965, 402] on button "Liberar para Trabalho" at bounding box center [972, 399] width 120 height 25
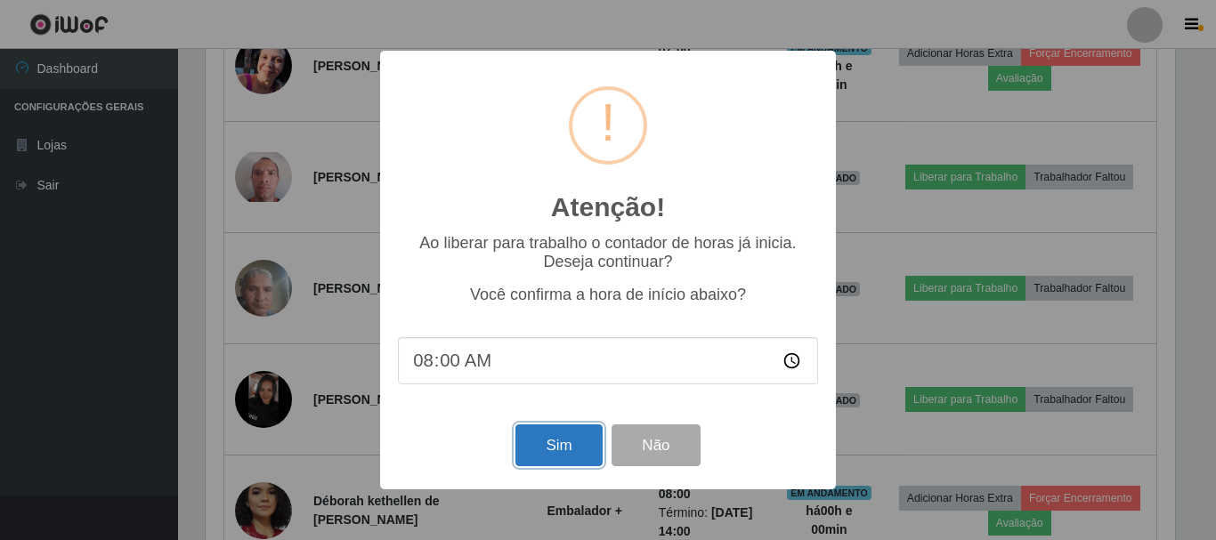
click at [585, 450] on button "Sim" at bounding box center [558, 445] width 86 height 42
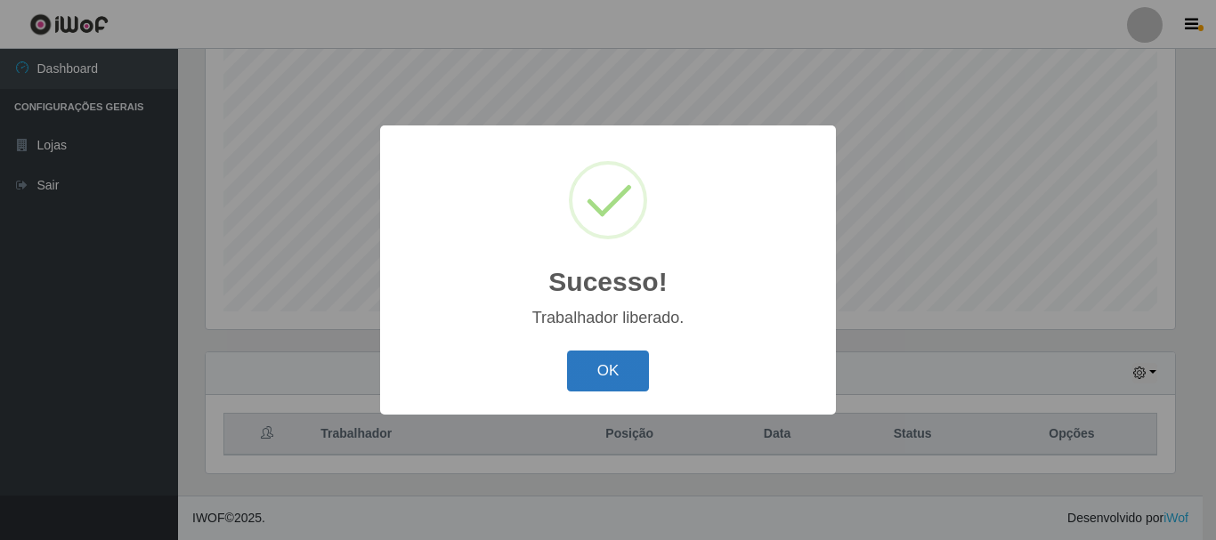
click at [622, 373] on button "OK" at bounding box center [608, 372] width 83 height 42
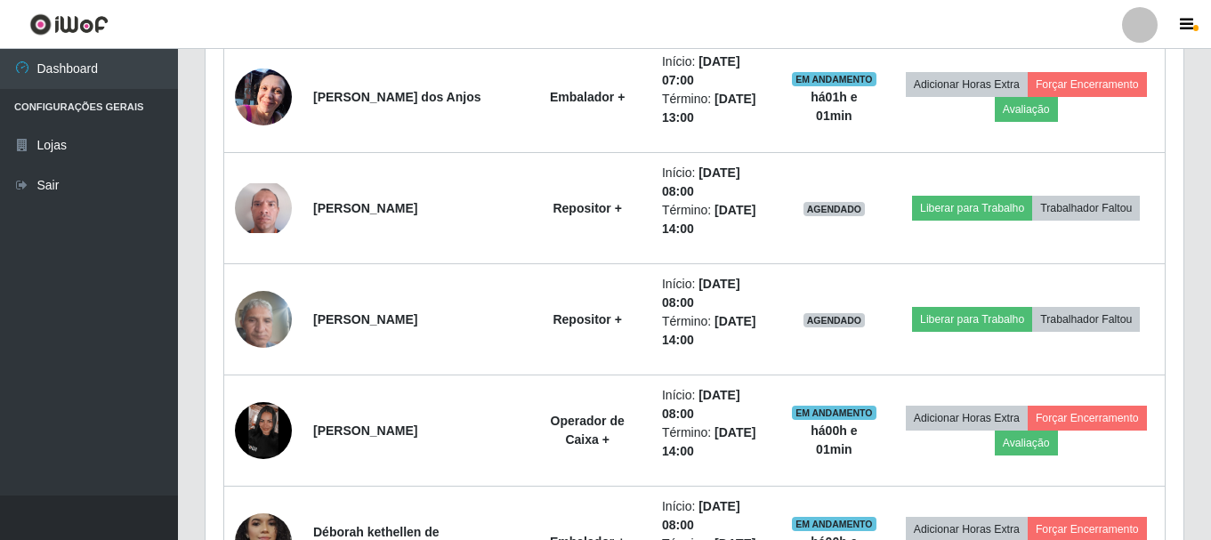
scroll to position [1215, 0]
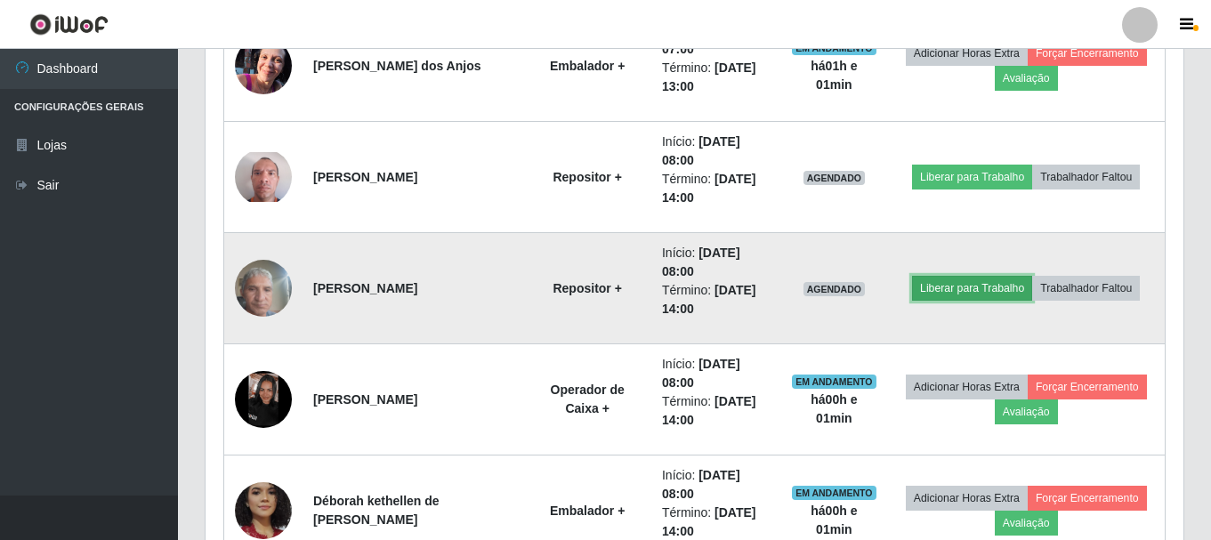
click at [980, 286] on button "Liberar para Trabalho" at bounding box center [972, 288] width 120 height 25
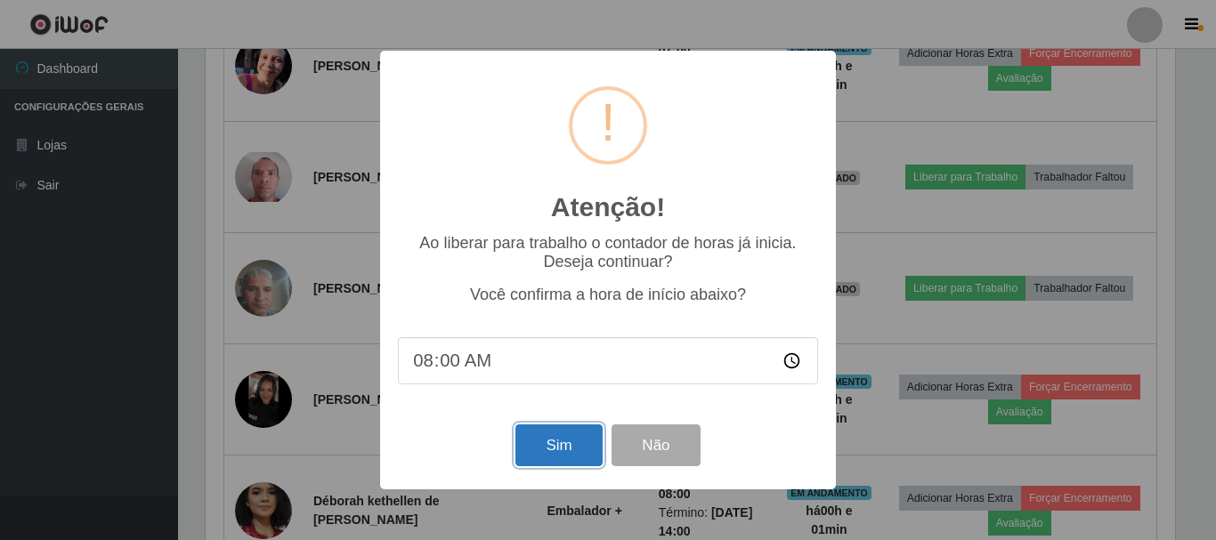
click at [586, 443] on button "Sim" at bounding box center [558, 445] width 86 height 42
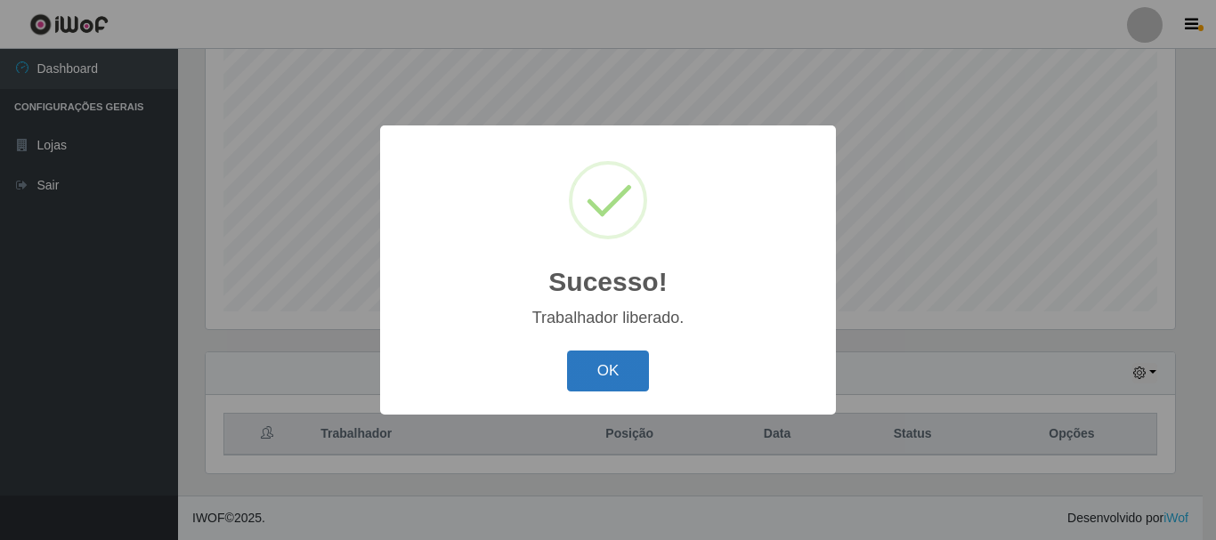
click at [618, 383] on button "OK" at bounding box center [608, 372] width 83 height 42
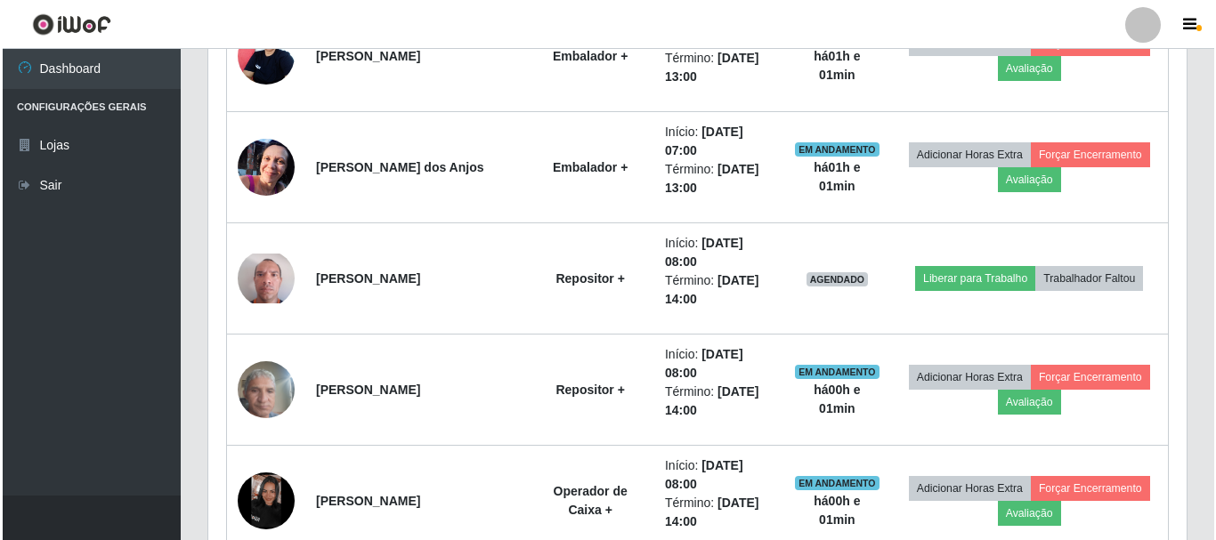
scroll to position [1126, 0]
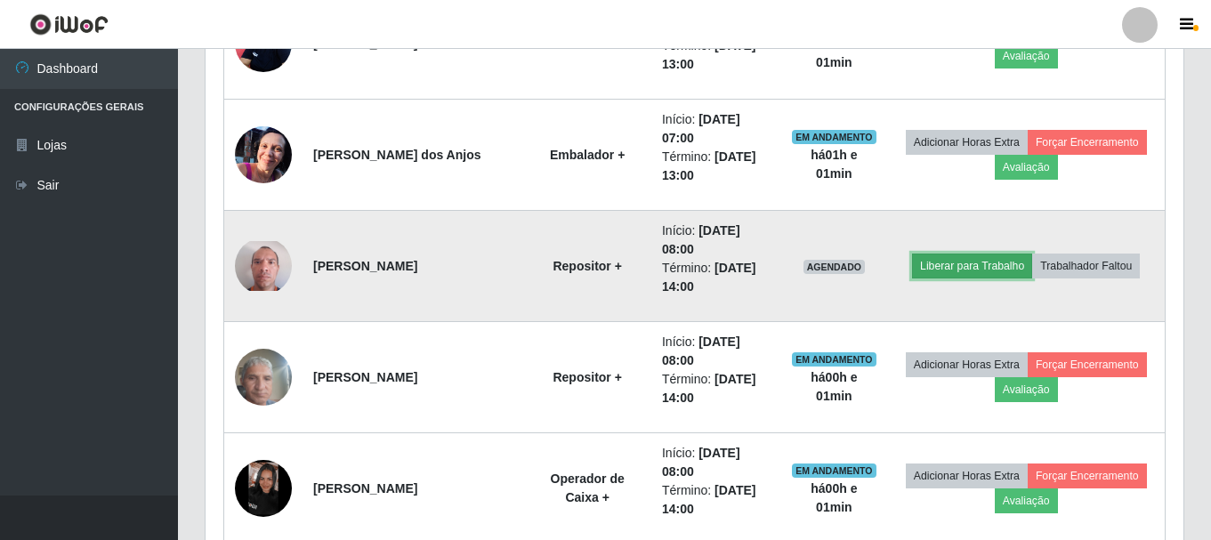
click at [982, 255] on button "Liberar para Trabalho" at bounding box center [972, 266] width 120 height 25
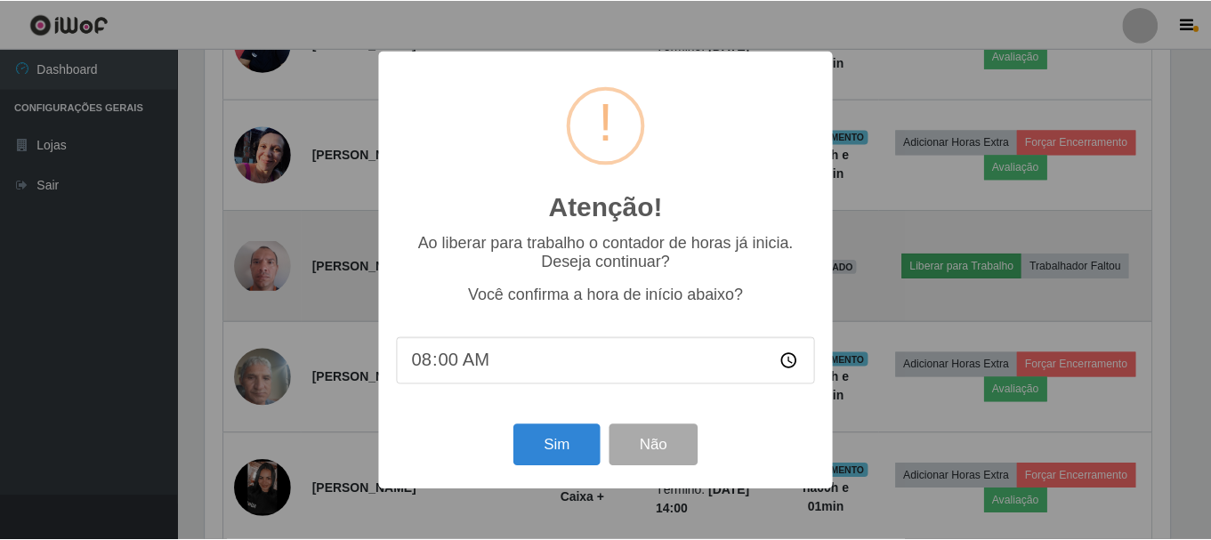
scroll to position [369, 969]
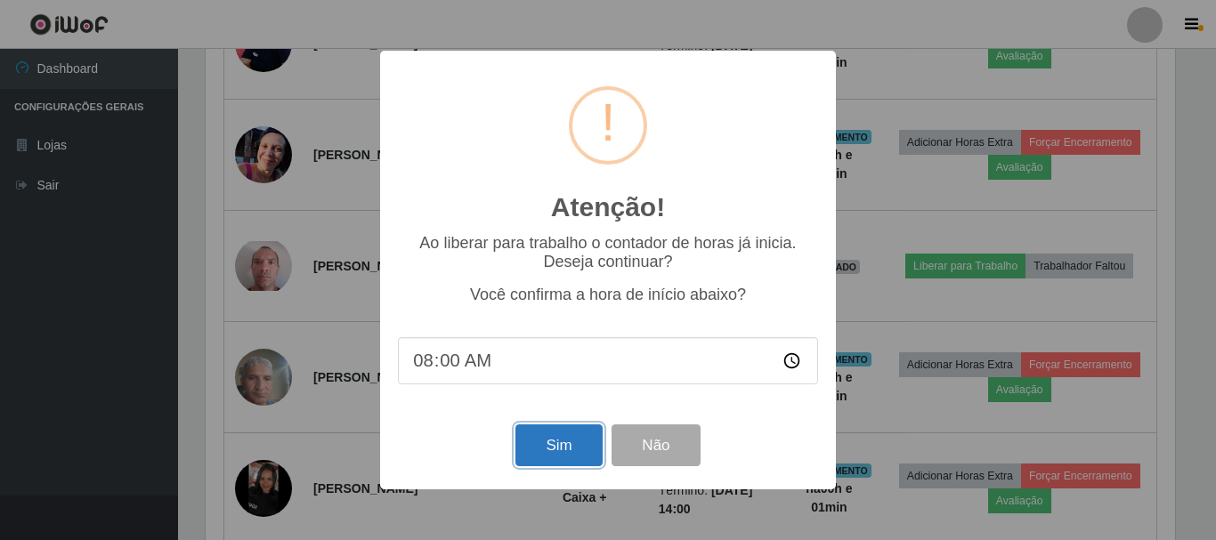
click at [551, 428] on button "Sim" at bounding box center [558, 445] width 86 height 42
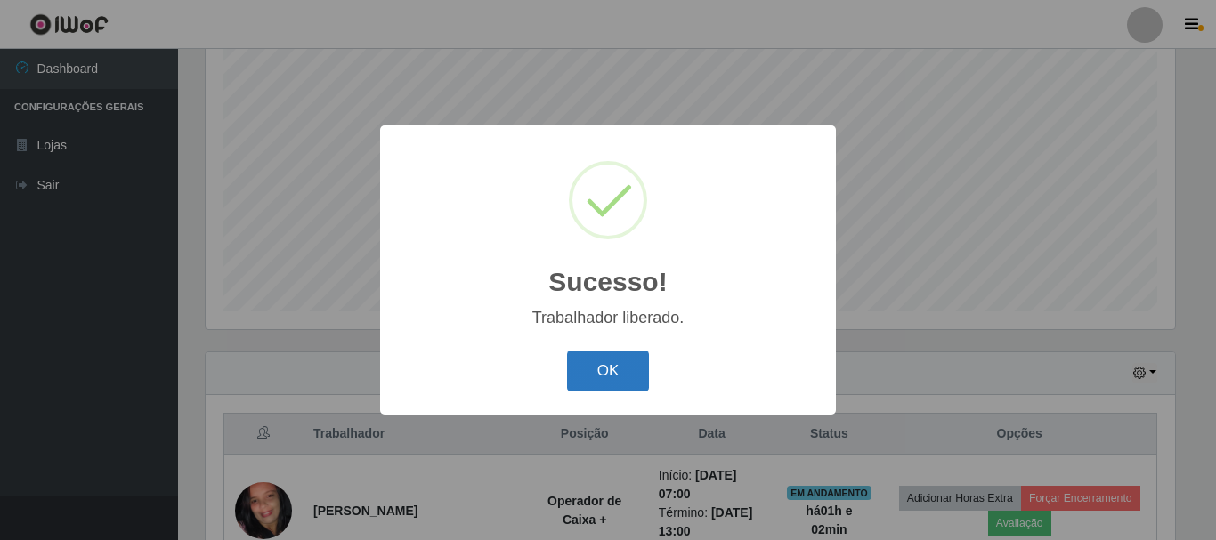
click at [618, 368] on button "OK" at bounding box center [608, 372] width 83 height 42
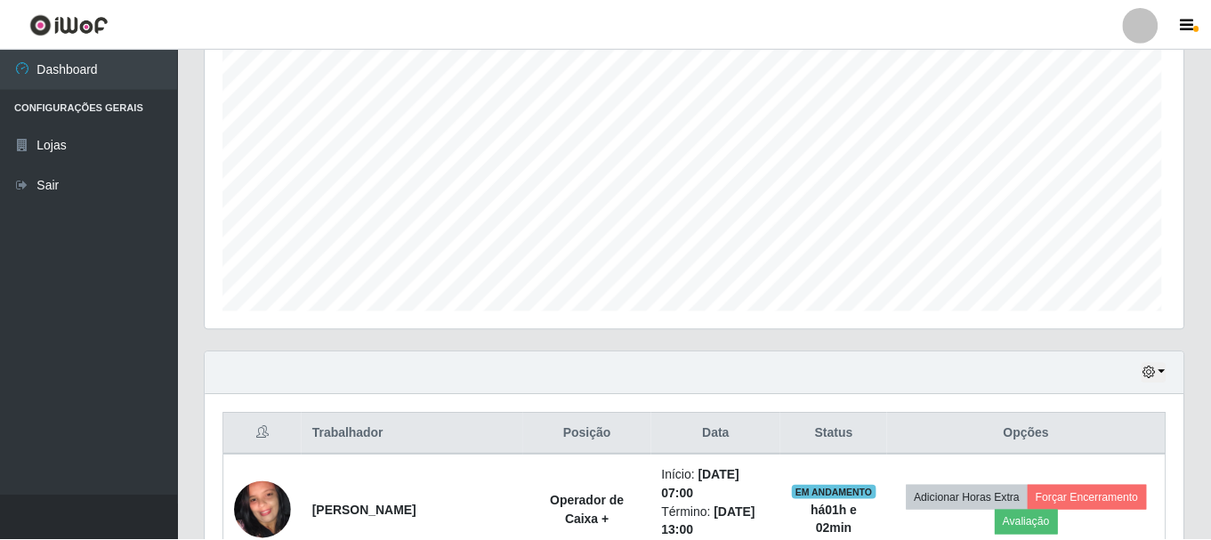
scroll to position [369, 978]
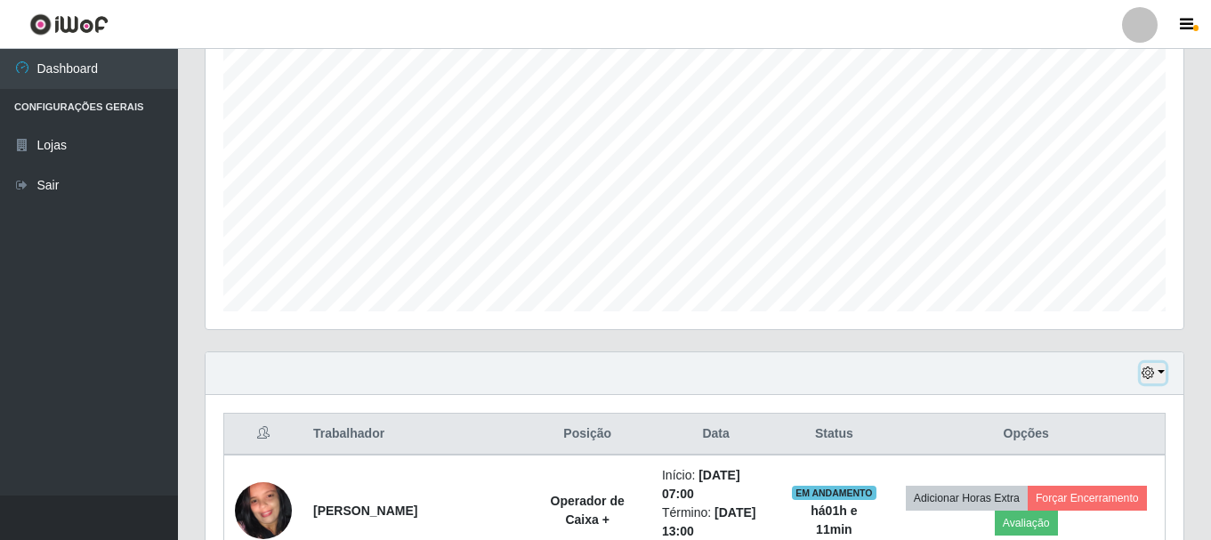
click at [1146, 373] on icon "button" at bounding box center [1148, 373] width 12 height 12
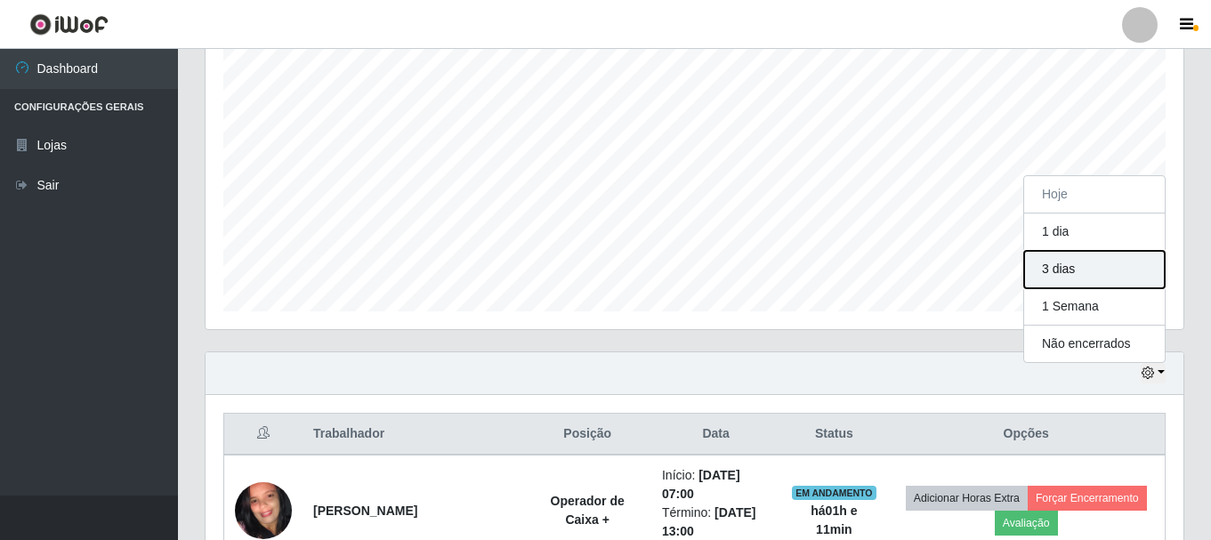
click at [1058, 271] on button "3 dias" at bounding box center [1094, 269] width 141 height 37
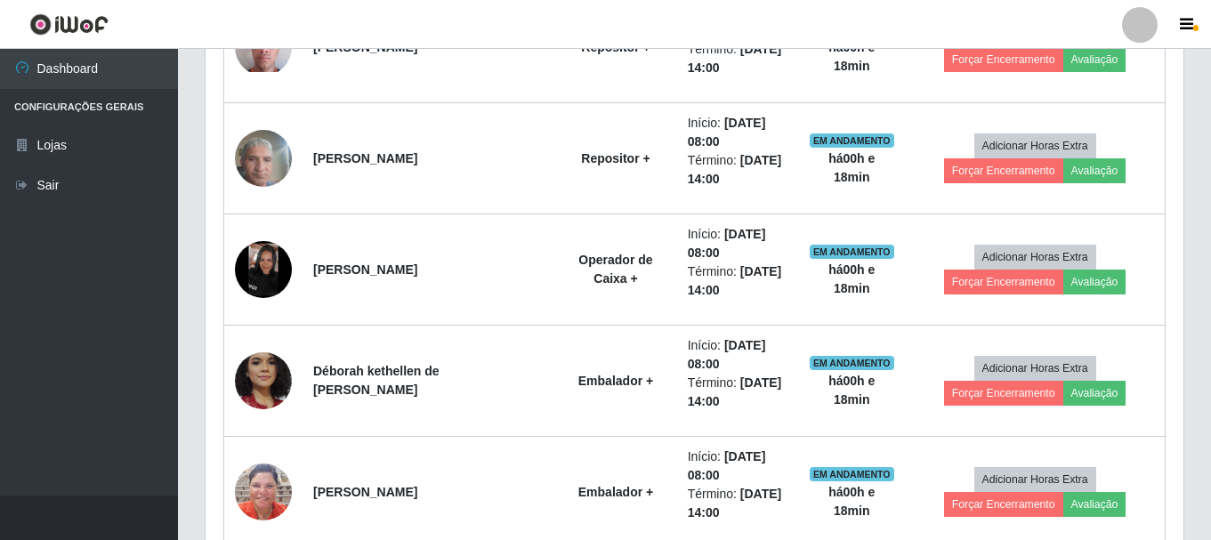
scroll to position [1304, 0]
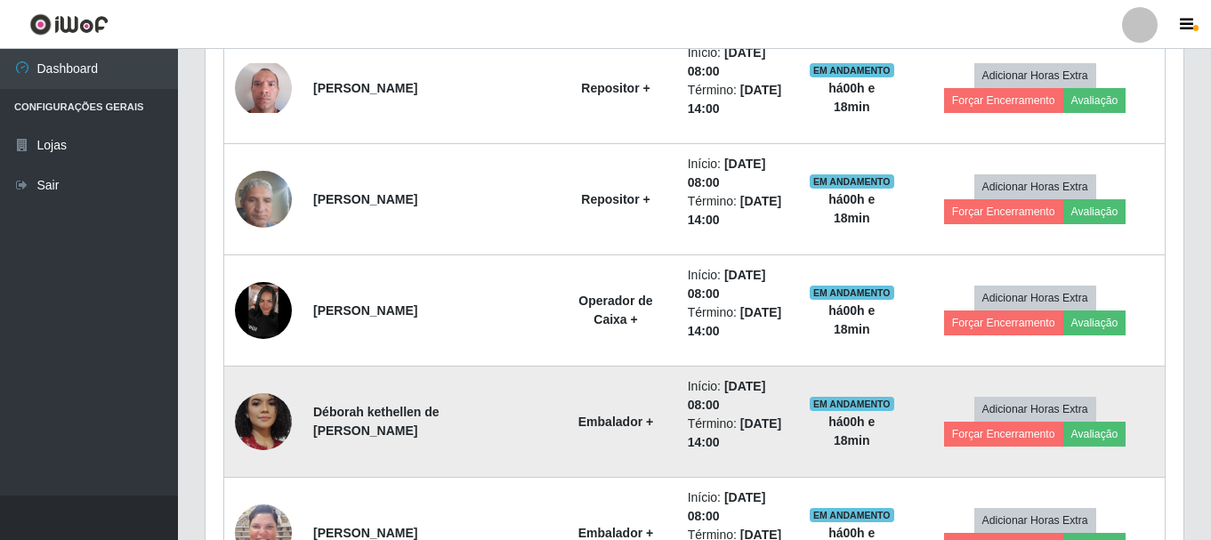
click at [245, 416] on img at bounding box center [263, 421] width 57 height 117
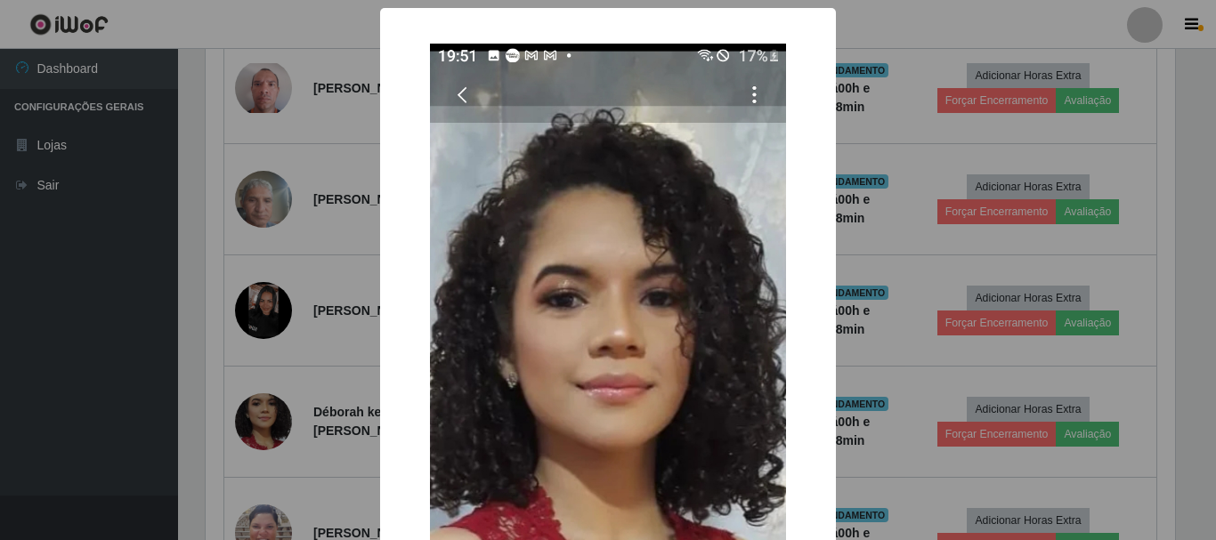
click at [93, 415] on div "× OK Cancel" at bounding box center [608, 270] width 1216 height 540
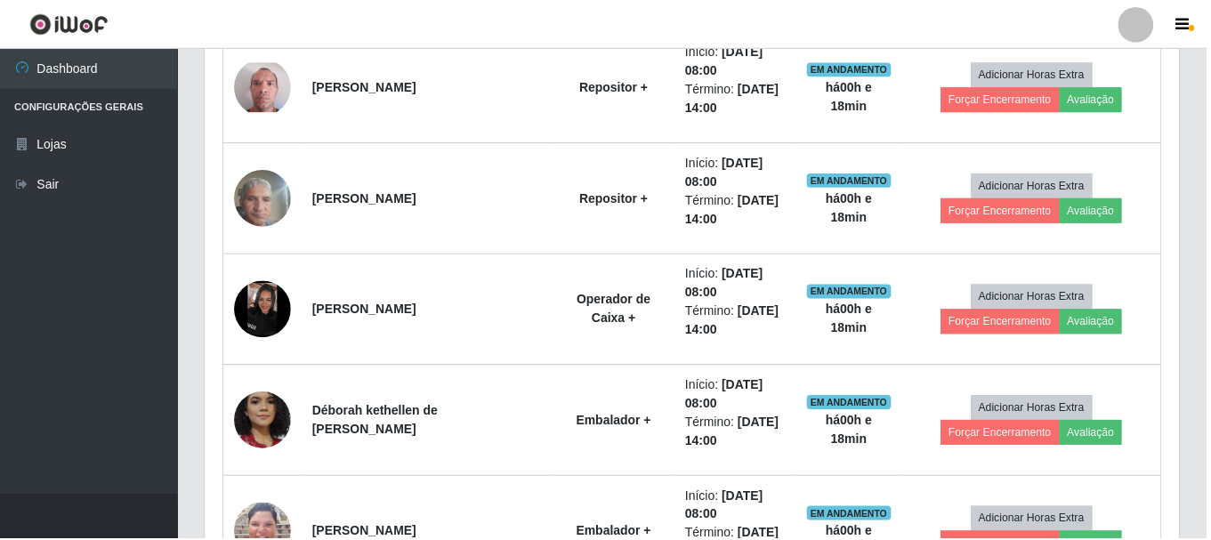
scroll to position [369, 978]
